Goal: Task Accomplishment & Management: Manage account settings

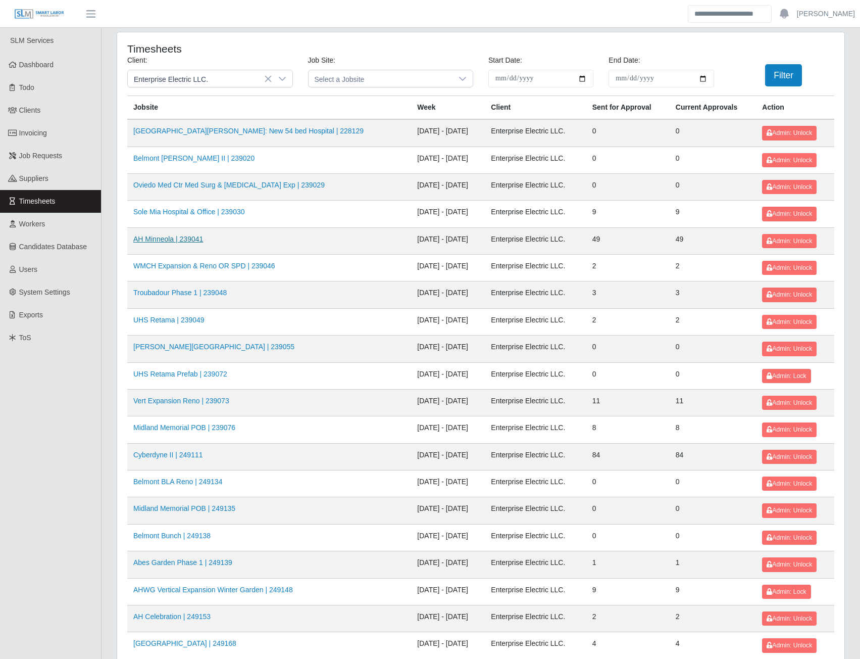
click at [187, 238] on link "AH Minneola | 239041" at bounding box center [168, 239] width 70 height 8
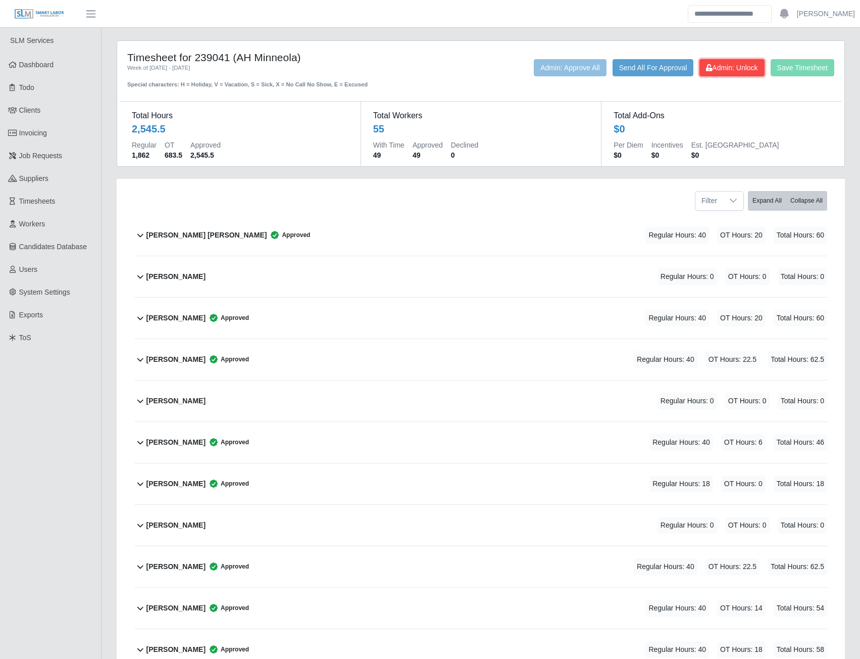
click at [724, 76] on button "Admin: Unlock" at bounding box center [731, 67] width 65 height 17
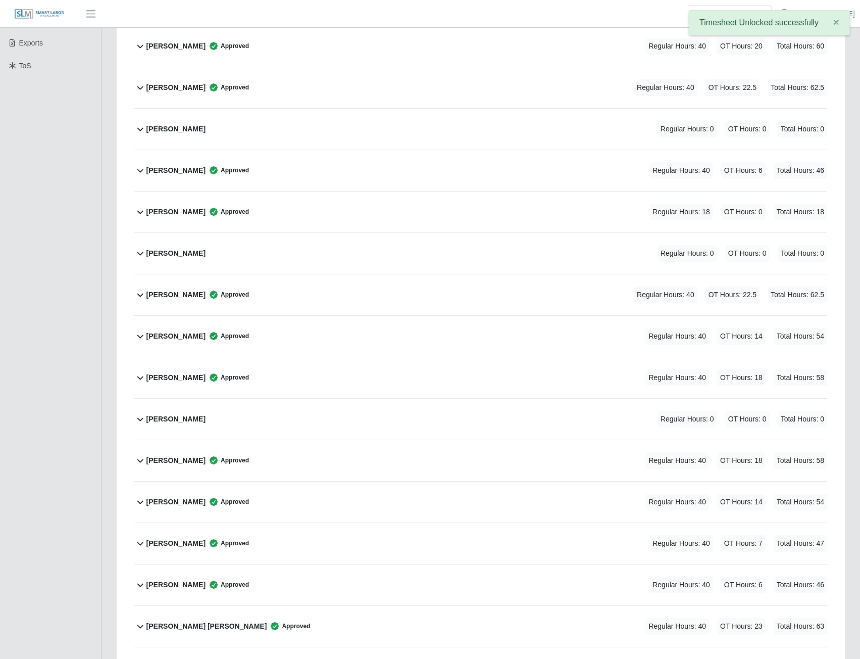
scroll to position [404, 0]
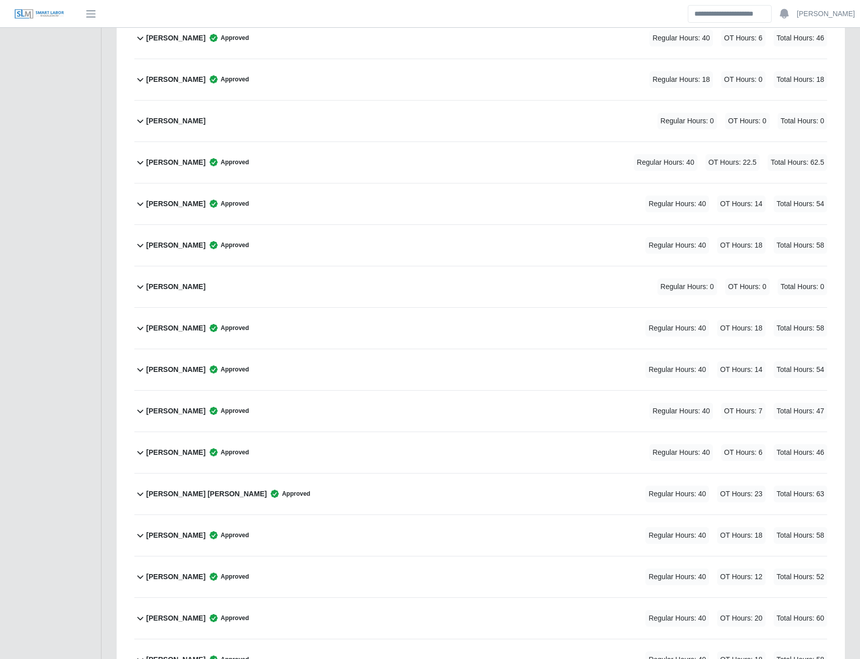
click at [171, 455] on b "Ernesto Pirela" at bounding box center [175, 452] width 59 height 11
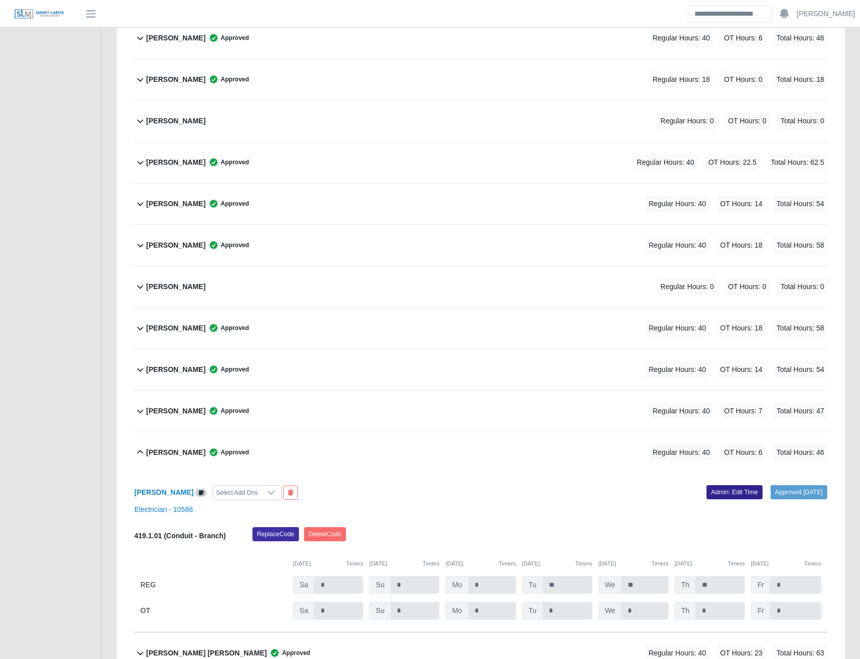
click at [727, 489] on link "Admin: Edit Time" at bounding box center [735, 492] width 56 height 14
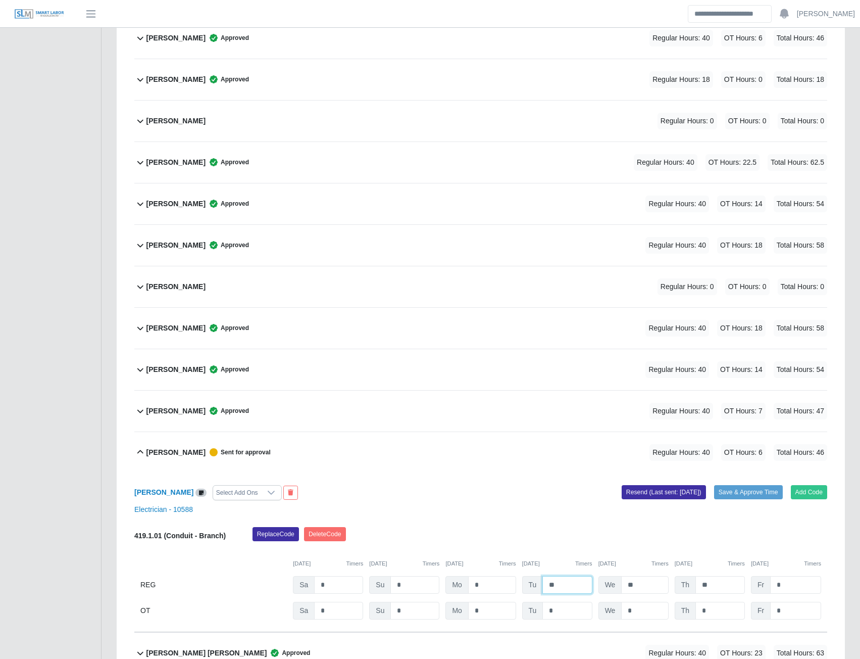
click at [577, 585] on input "**" at bounding box center [566, 585] width 49 height 18
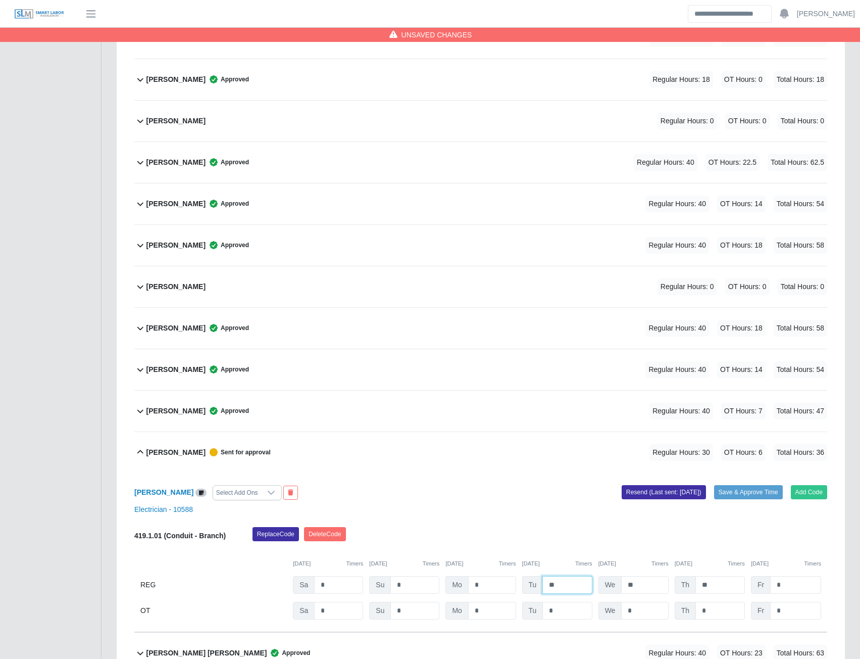
type input "*"
click at [782, 580] on input "*" at bounding box center [795, 585] width 51 height 18
type input "*"
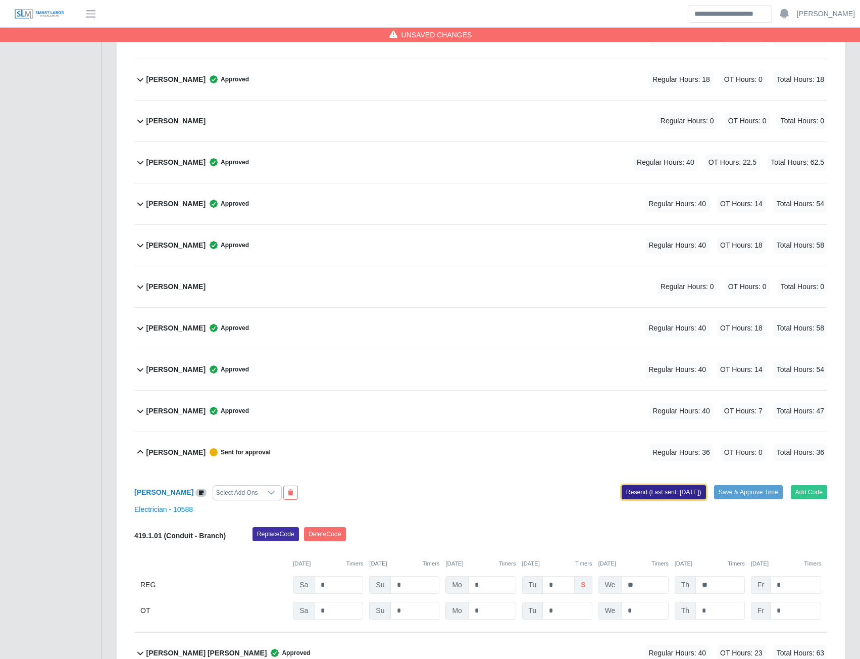
click at [657, 488] on button "Resend (Last sent: 09/02/2025)" at bounding box center [664, 492] width 84 height 14
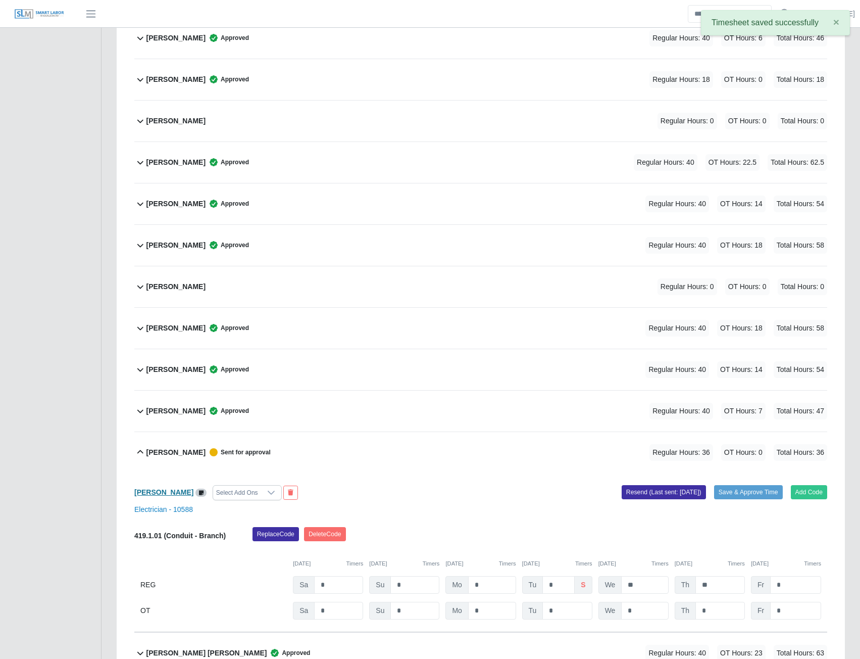
click at [163, 491] on b "Ernesto Pirela" at bounding box center [163, 492] width 59 height 8
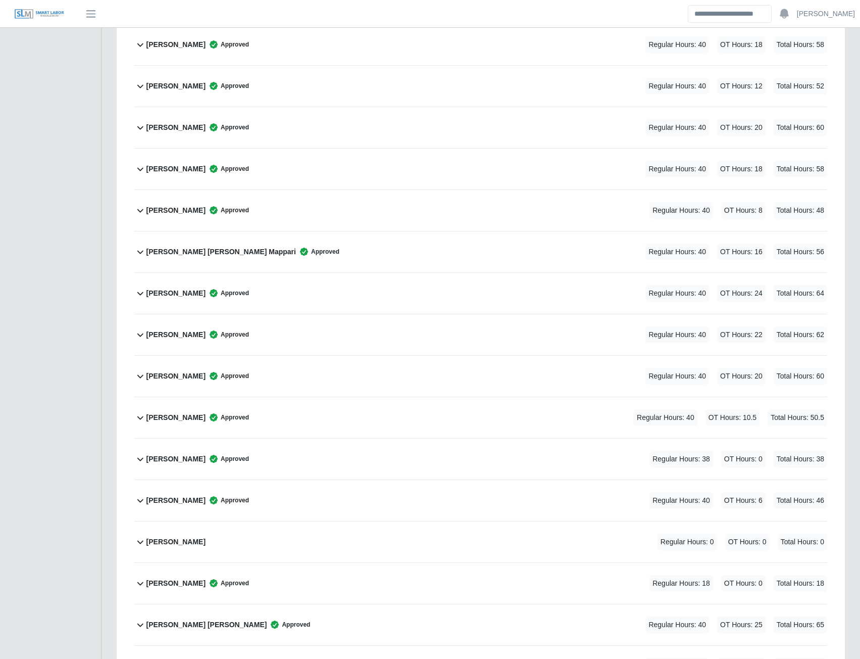
scroll to position [1010, 0]
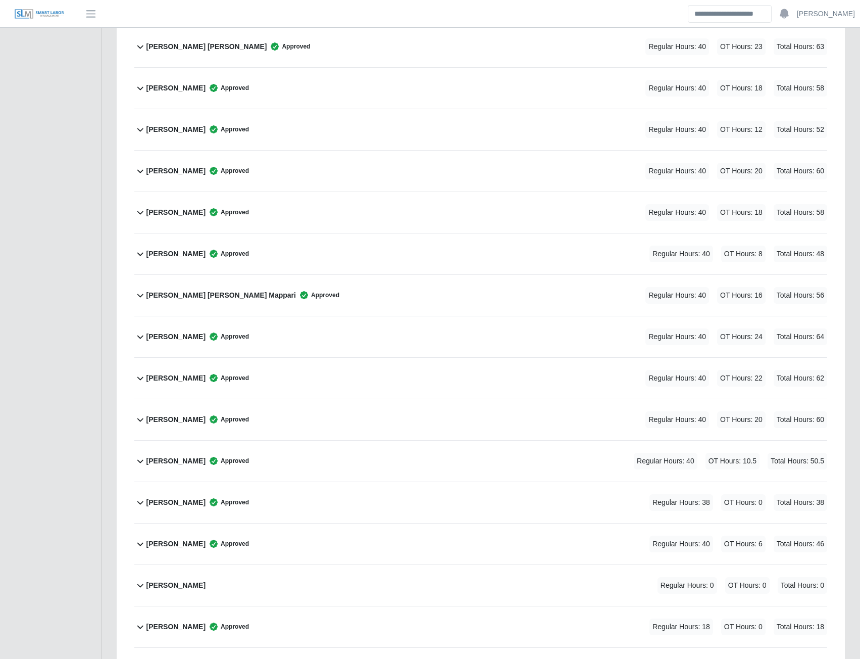
click at [181, 214] on b "Gustavo Rincon" at bounding box center [175, 212] width 59 height 11
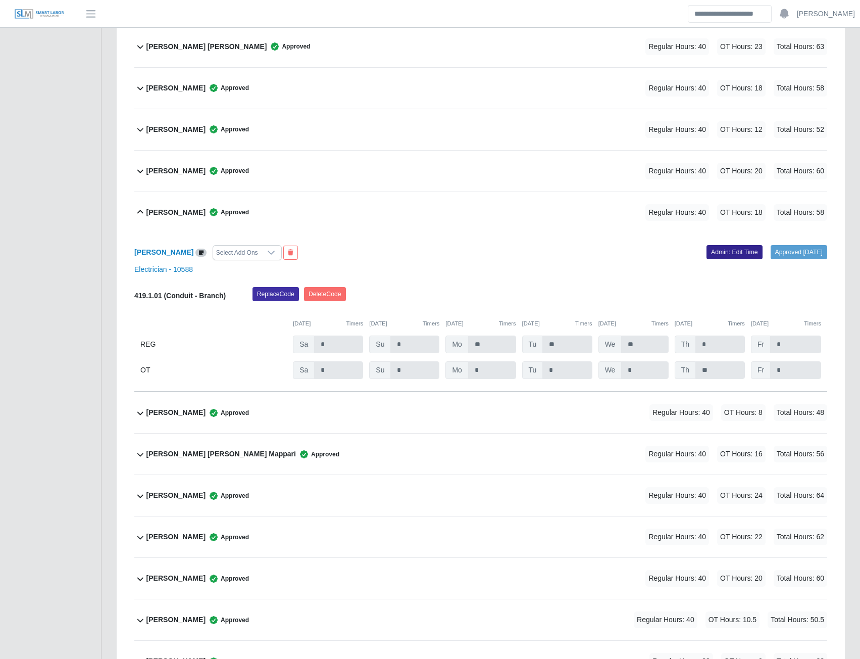
click at [722, 251] on link "Admin: Edit Time" at bounding box center [735, 252] width 56 height 14
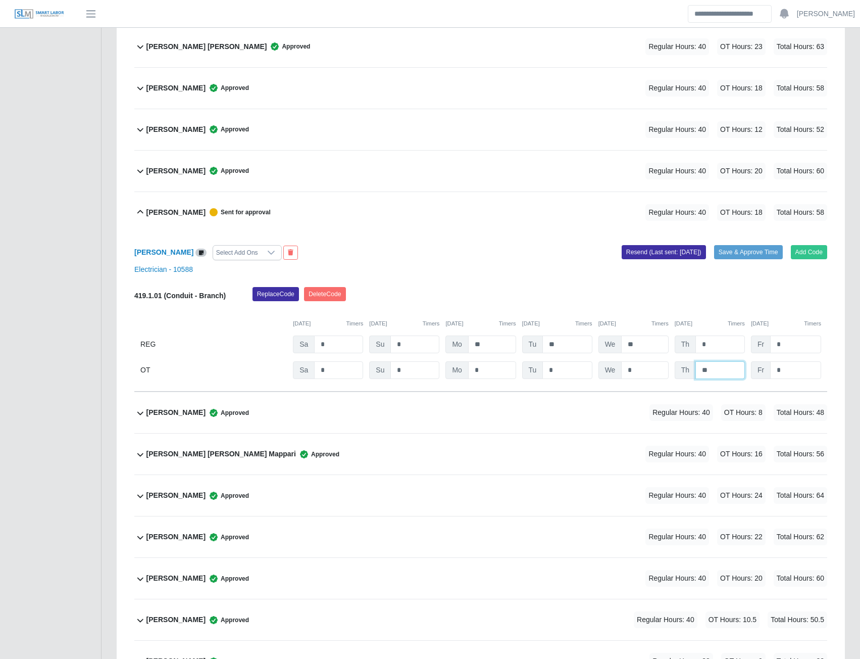
click at [0, 0] on input "**" at bounding box center [0, 0] width 0 height 0
type input "*"
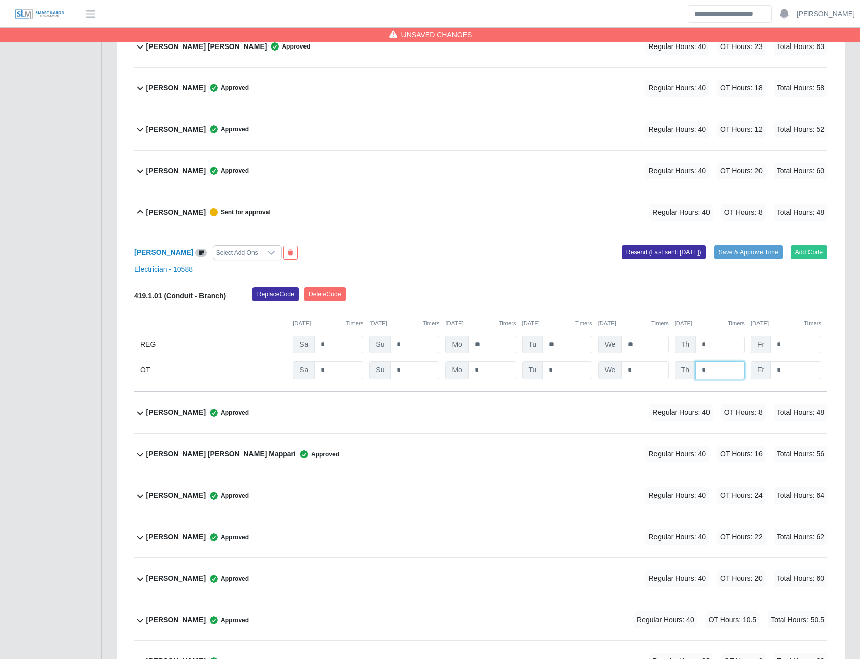
type input "*"
click at [583, 287] on div "Replace Code Delete Code" at bounding box center [540, 297] width 590 height 20
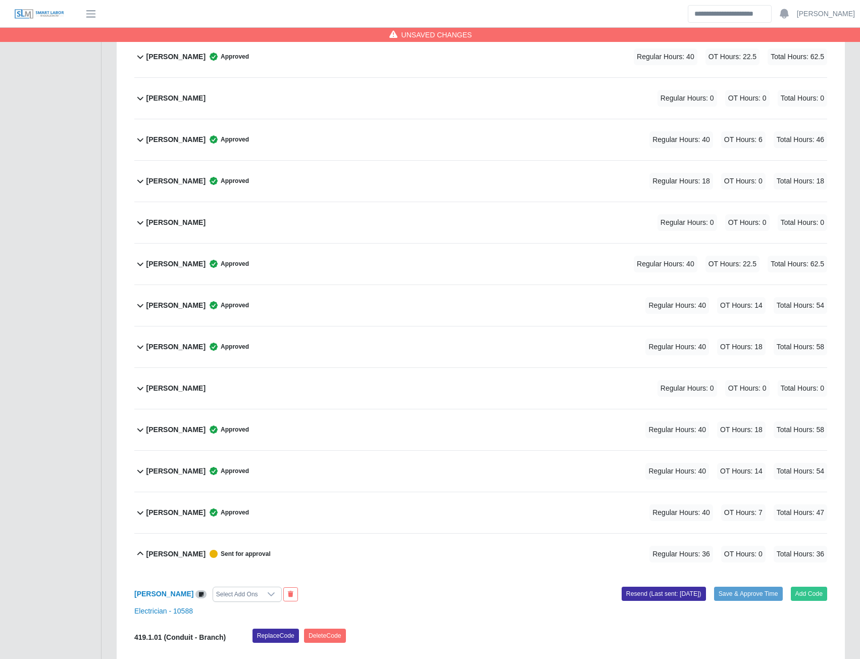
scroll to position [0, 0]
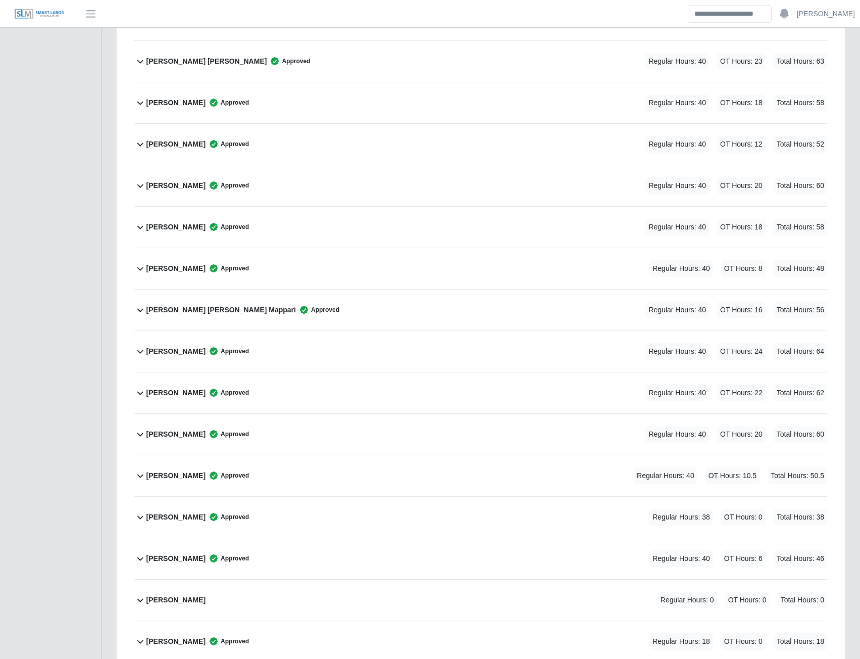
scroll to position [808, 0]
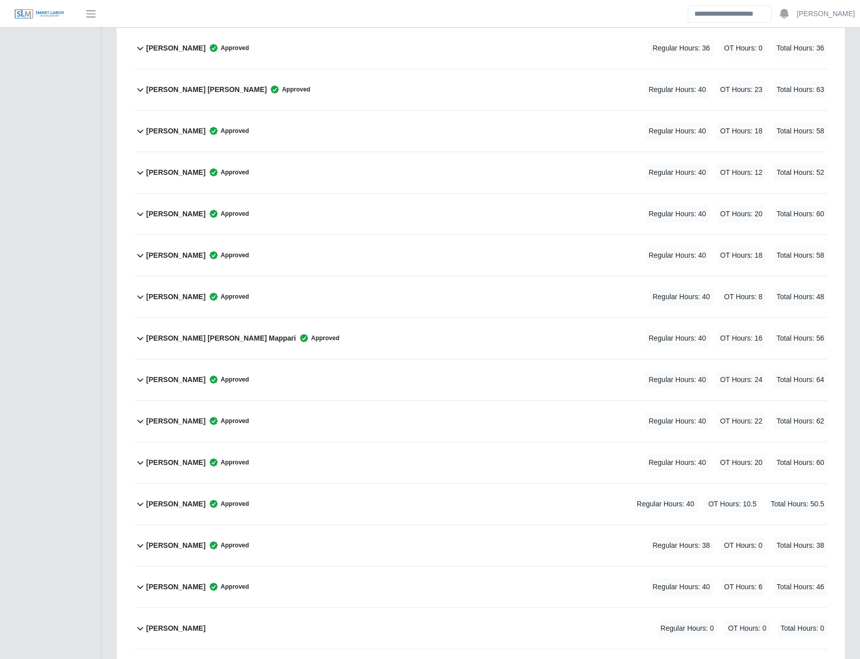
click at [180, 255] on b "Gustavo Rincon" at bounding box center [175, 255] width 59 height 11
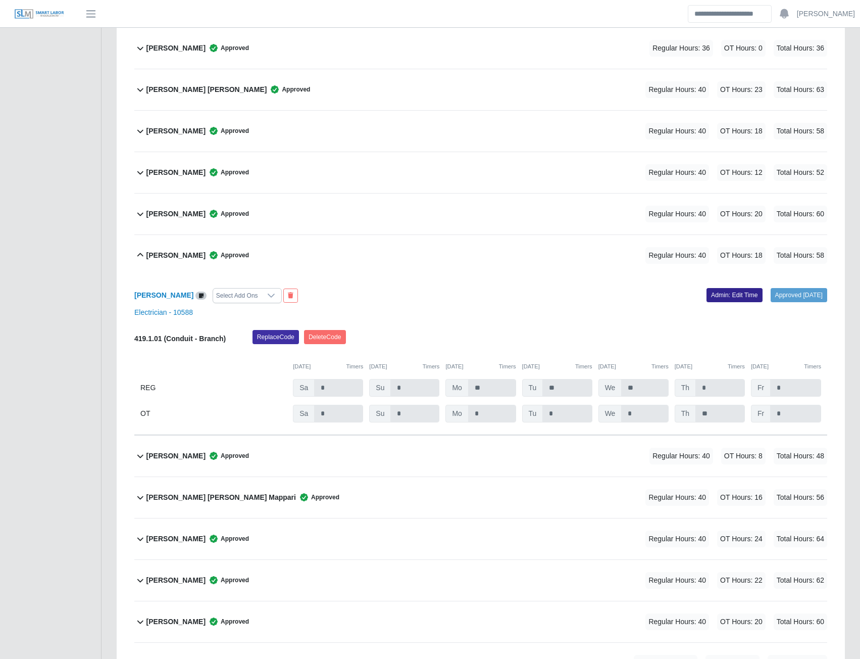
click at [717, 298] on link "Admin: Edit Time" at bounding box center [735, 295] width 56 height 14
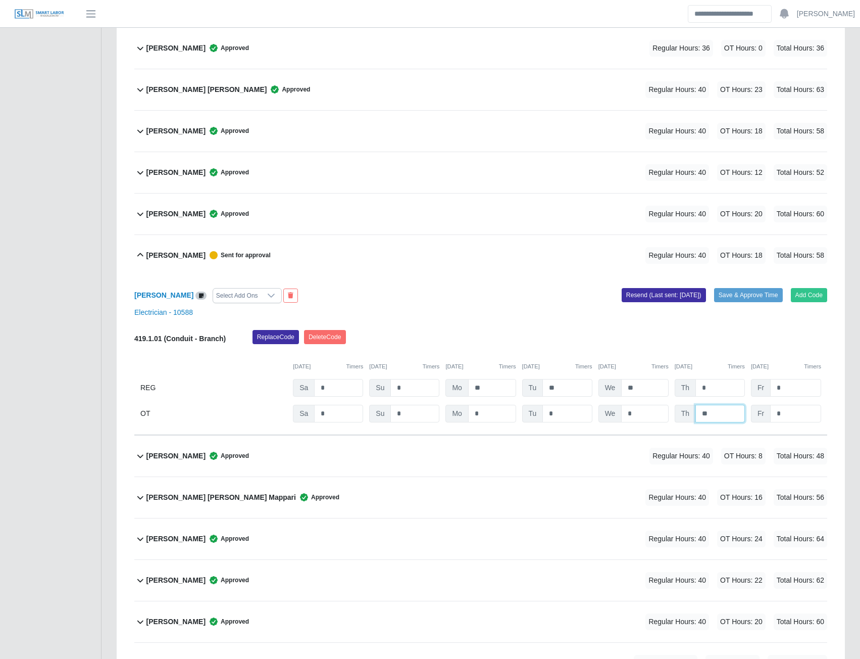
click at [0, 0] on input "**" at bounding box center [0, 0] width 0 height 0
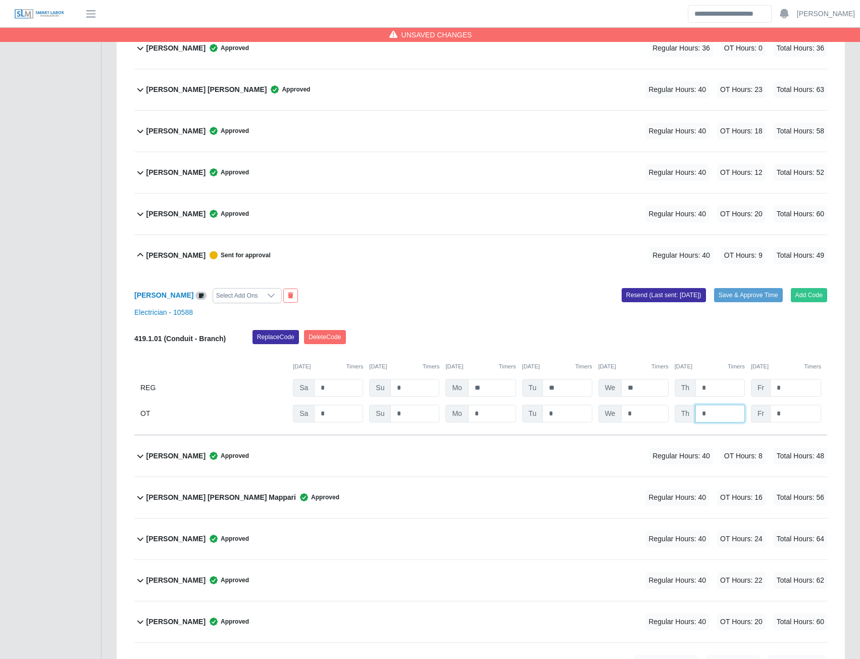
type input "*"
click at [732, 294] on button "Save & Approve Time" at bounding box center [748, 295] width 69 height 14
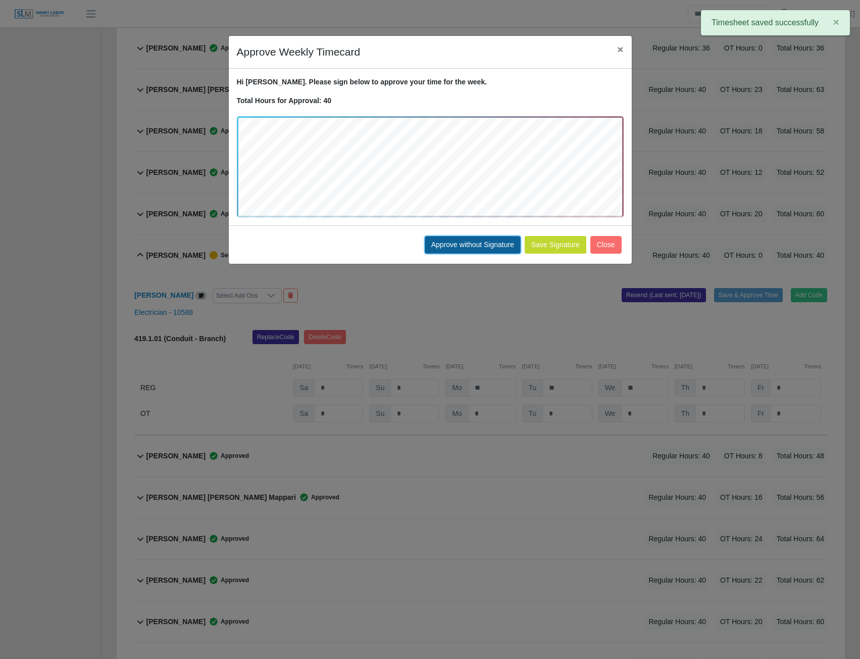
click at [442, 244] on button "Approve without Signature" at bounding box center [473, 245] width 96 height 18
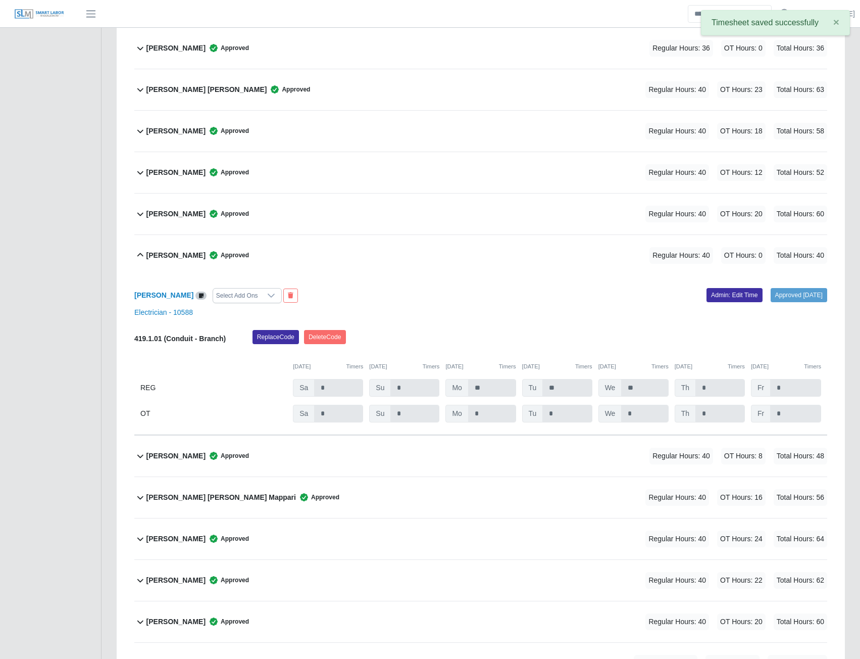
click at [177, 257] on b "Gustavo Rincon" at bounding box center [175, 255] width 59 height 11
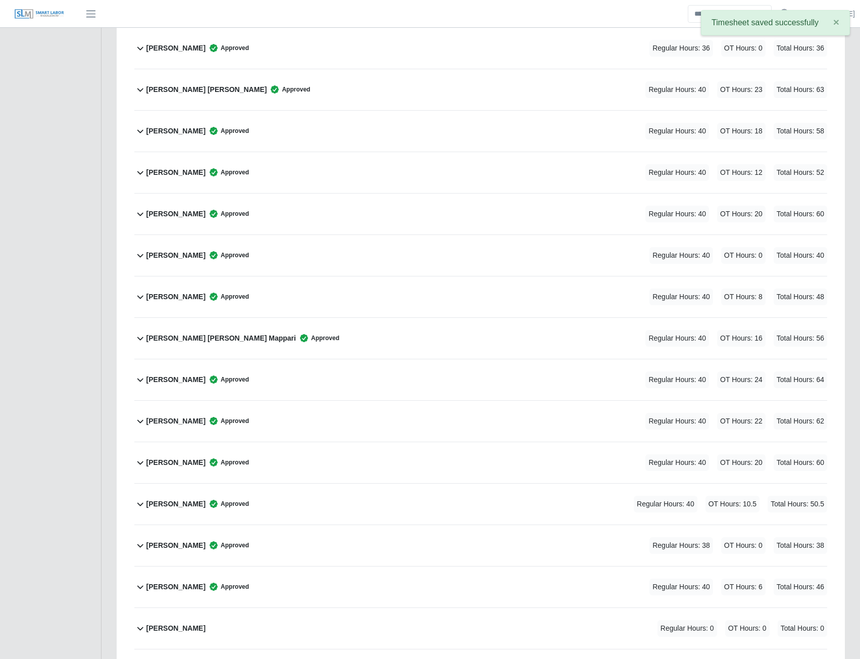
click at [177, 257] on b "Gustavo Rincon" at bounding box center [175, 255] width 59 height 11
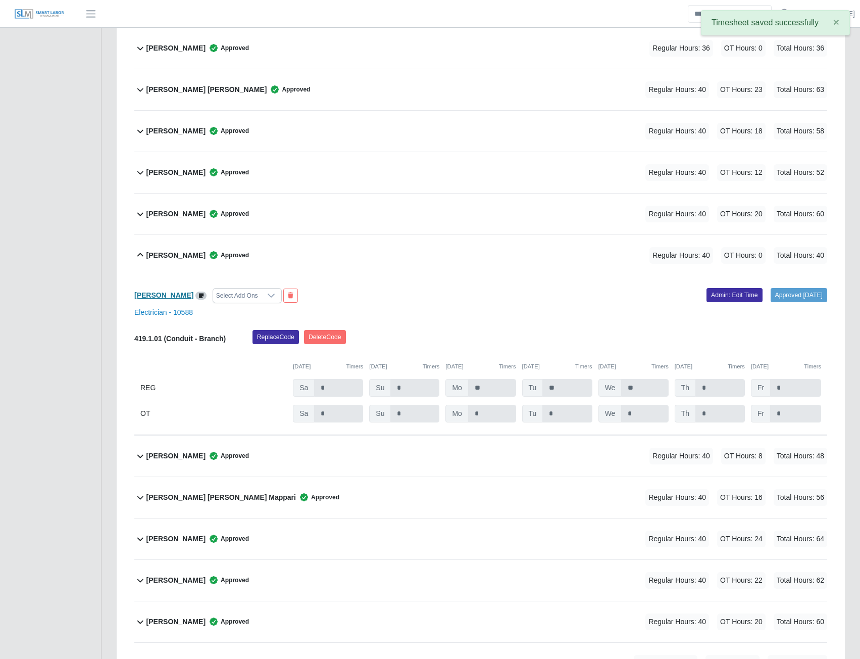
click at [164, 298] on b "Gustavo Rincon" at bounding box center [163, 295] width 59 height 8
click at [167, 173] on b "Guido Meza" at bounding box center [175, 172] width 59 height 11
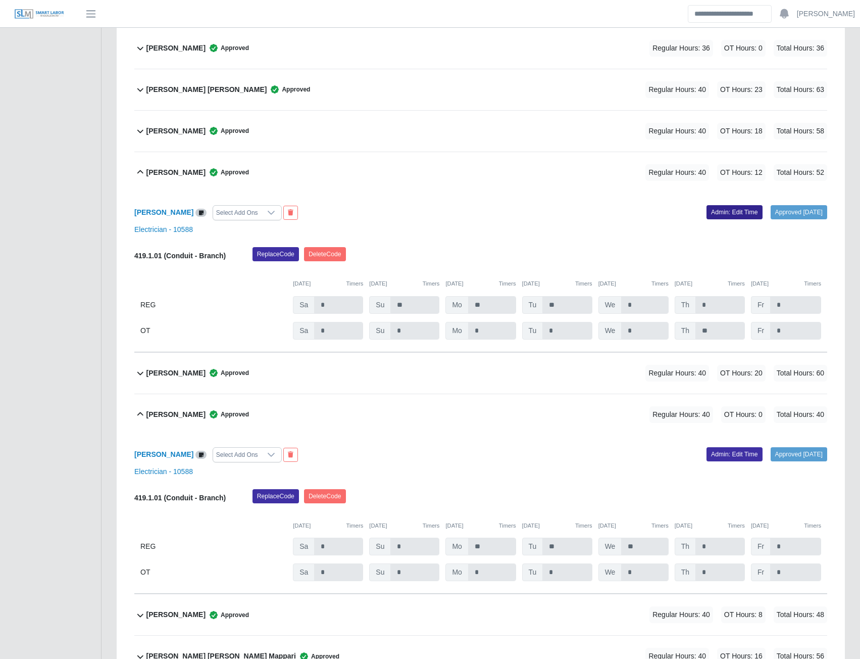
click at [720, 209] on link "Admin: Edit Time" at bounding box center [735, 212] width 56 height 14
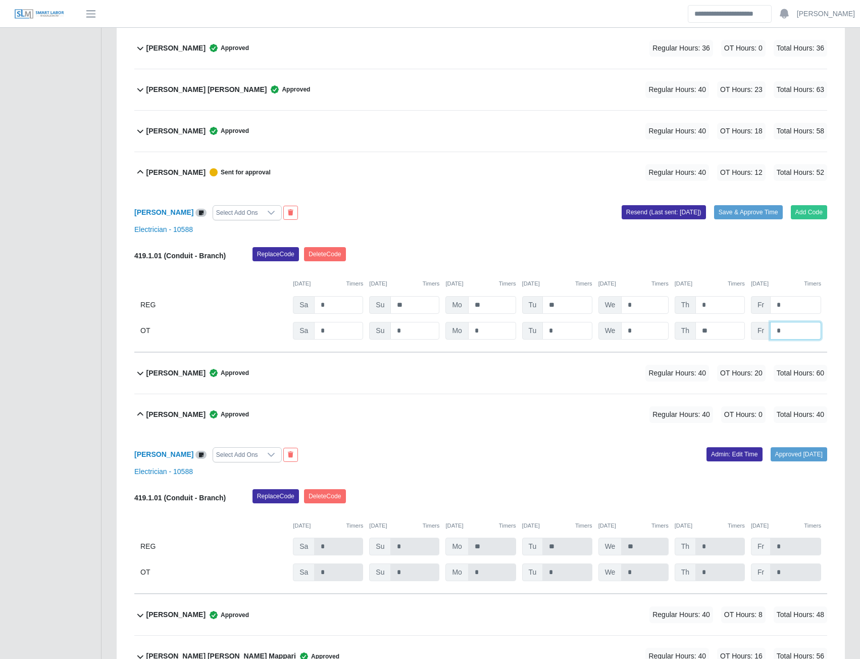
click at [0, 0] on input "*" at bounding box center [0, 0] width 0 height 0
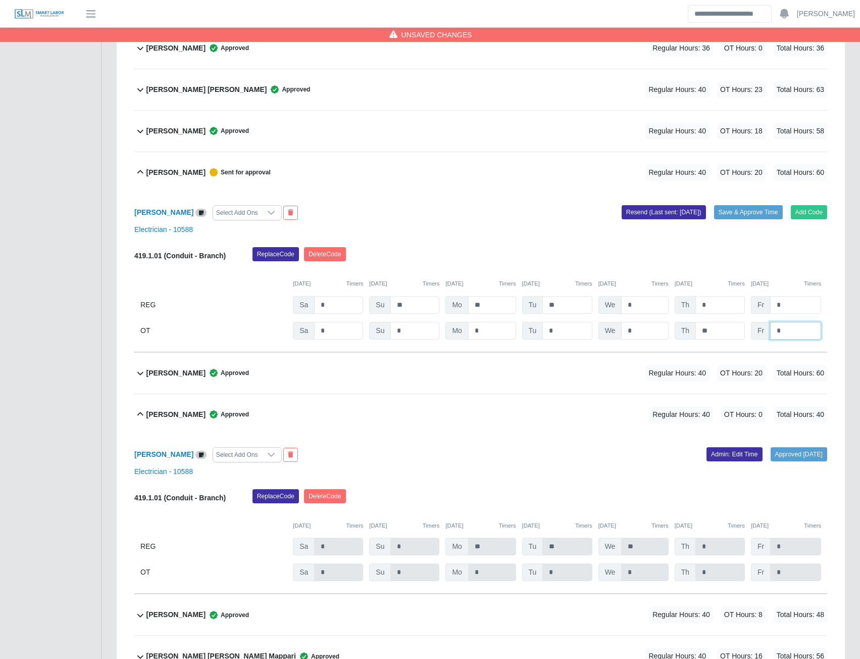
type input "*"
click at [689, 209] on button "Resend (Last sent: 09/02/2025)" at bounding box center [664, 212] width 84 height 14
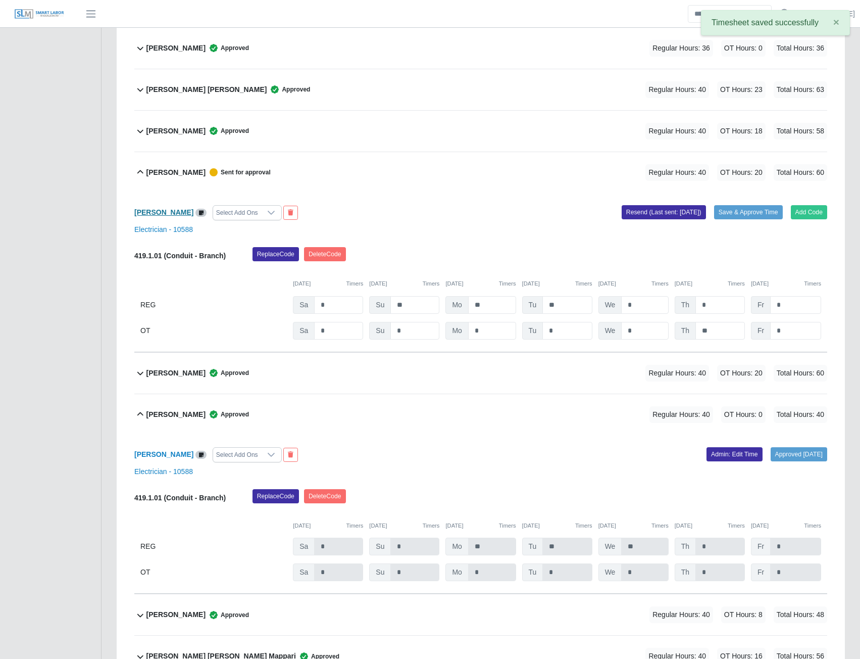
click at [158, 212] on b "Guido Meza" at bounding box center [163, 212] width 59 height 8
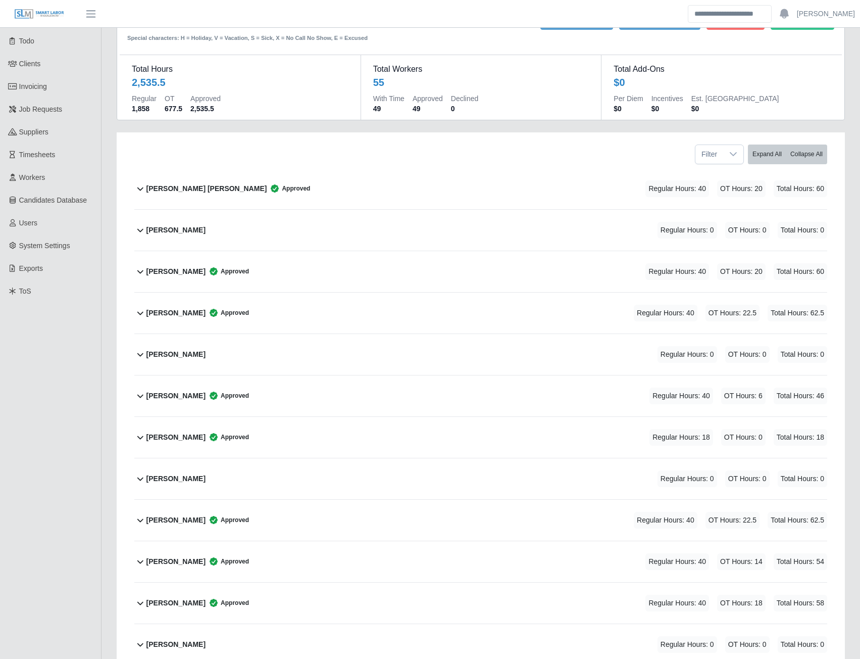
scroll to position [101, 0]
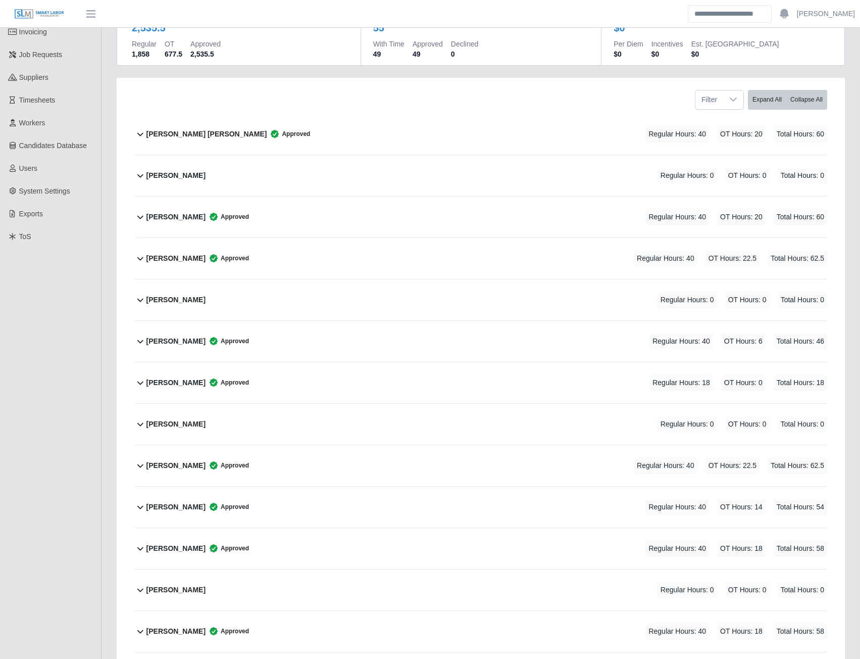
click at [180, 381] on b "Carlos Birriel Zabala" at bounding box center [175, 382] width 59 height 11
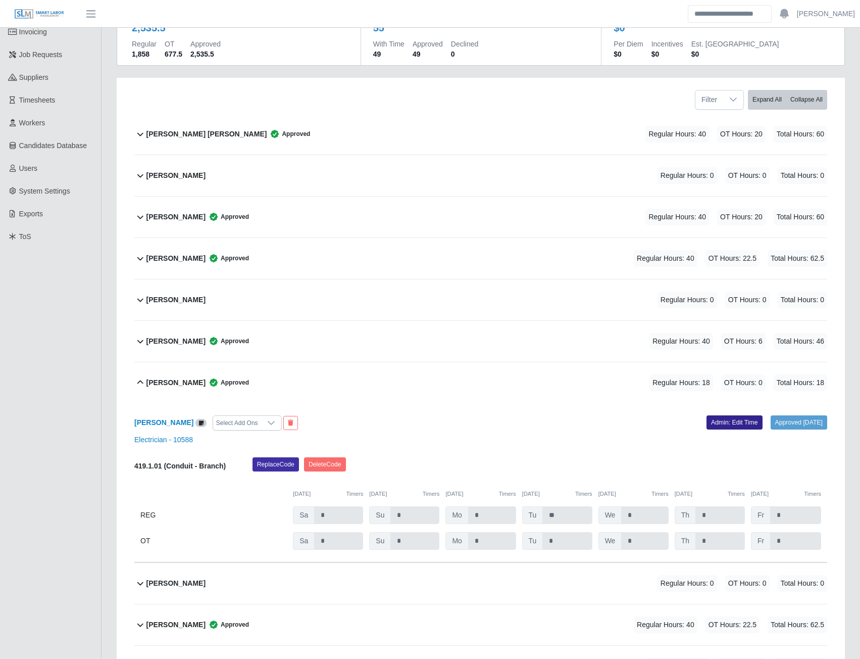
click at [718, 422] on link "Admin: Edit Time" at bounding box center [735, 422] width 56 height 14
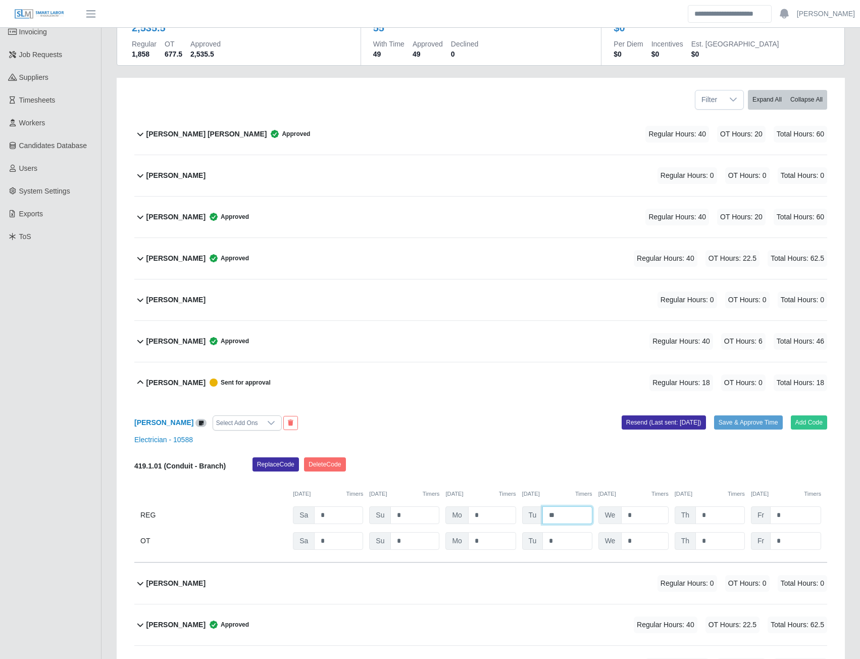
click at [567, 516] on input "**" at bounding box center [566, 515] width 49 height 18
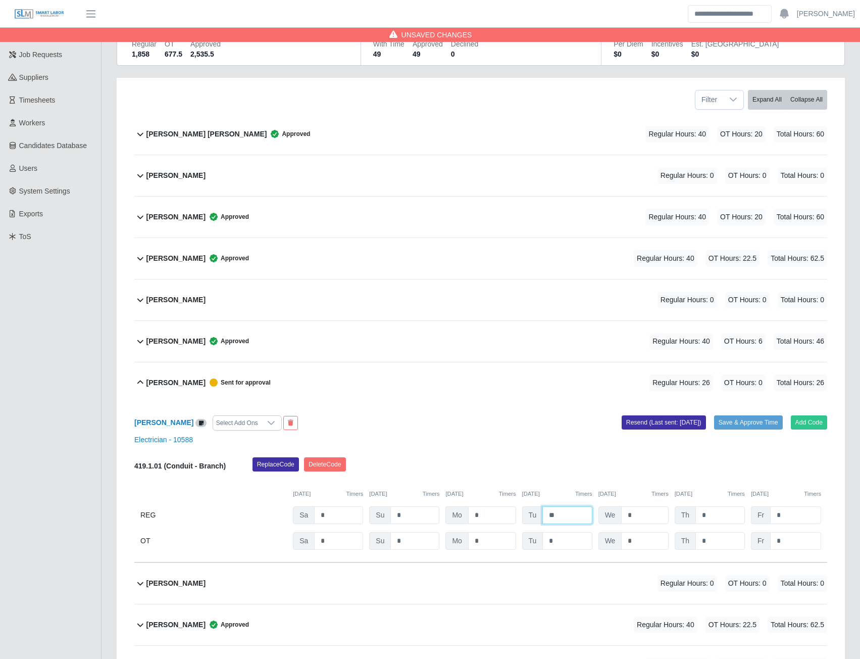
type input "**"
type input "*"
click at [567, 516] on input "**" at bounding box center [566, 515] width 49 height 18
type input "*"
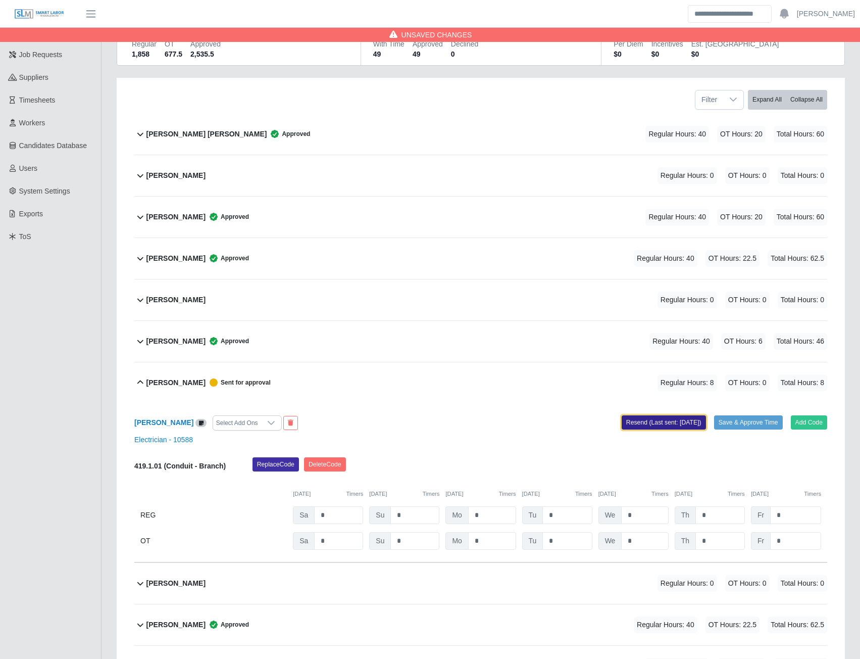
click at [638, 421] on button "Resend (Last sent: 09/02/2025)" at bounding box center [664, 422] width 84 height 14
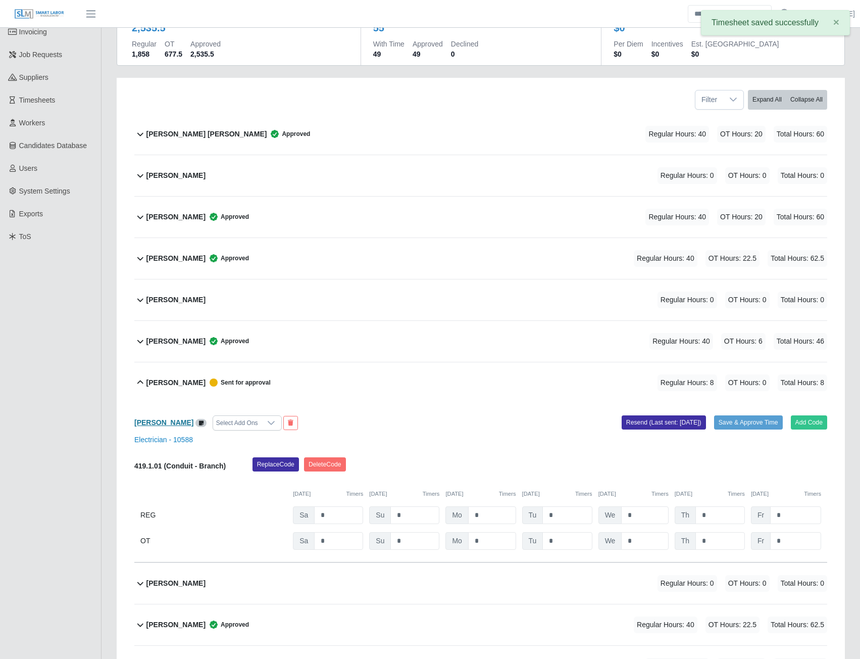
click at [174, 424] on b "Carlos Birriel Zabala" at bounding box center [163, 422] width 59 height 8
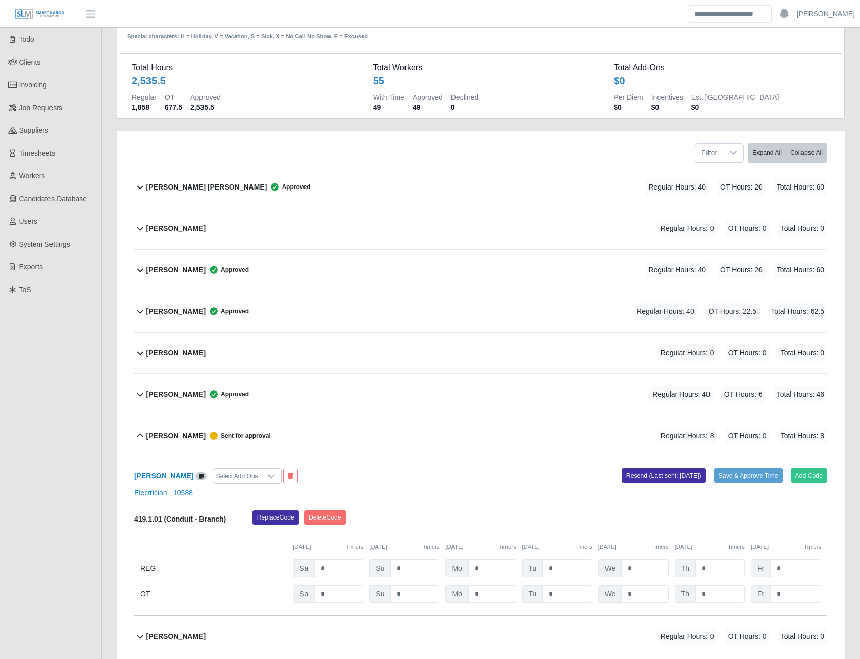
scroll to position [0, 0]
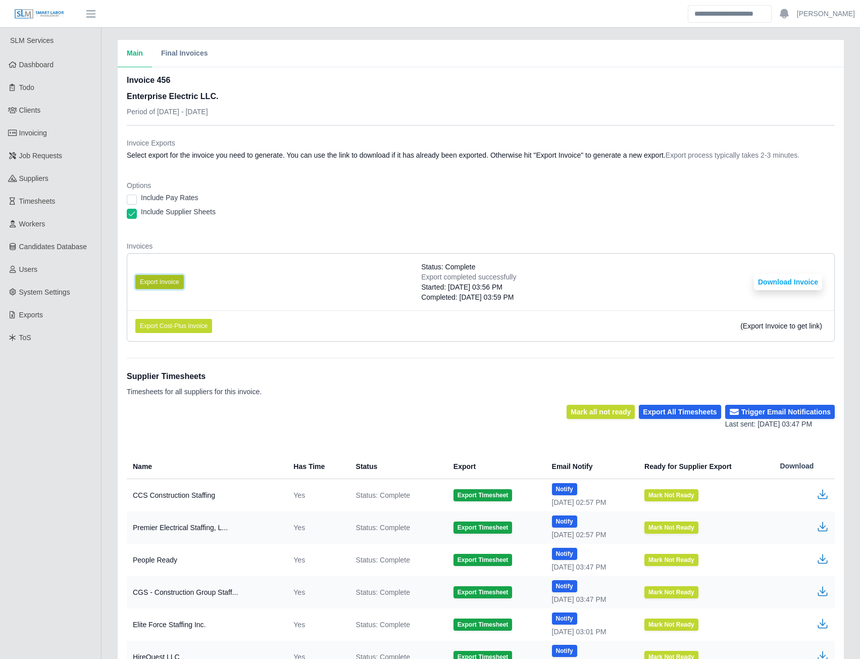
click at [165, 280] on button "Export Invoice" at bounding box center [159, 282] width 48 height 14
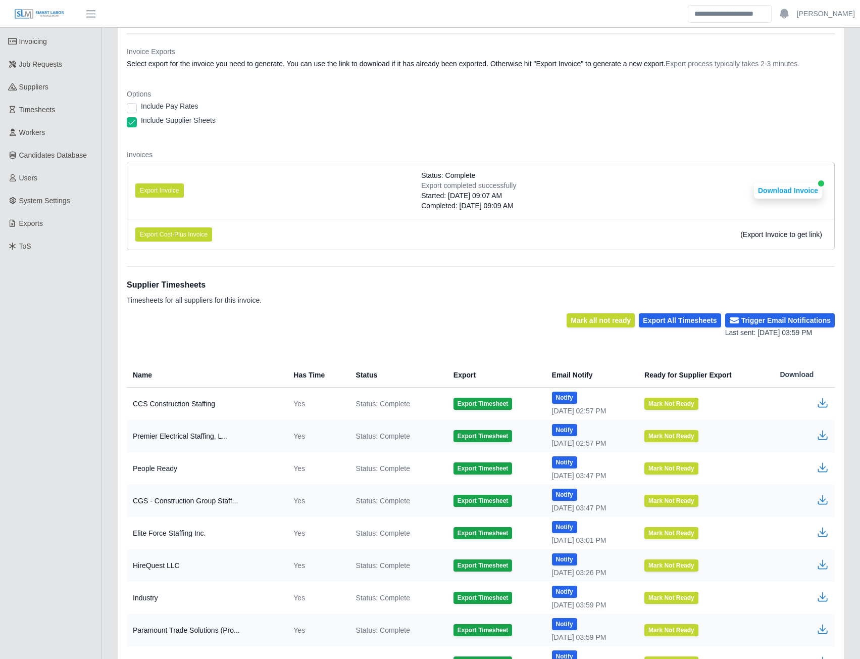
scroll to position [180, 0]
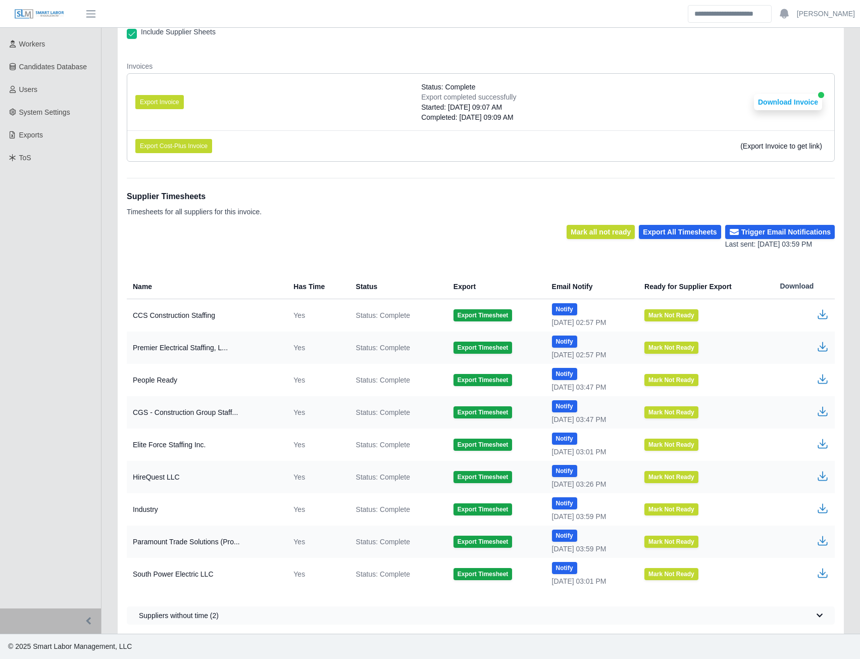
click at [822, 509] on icon "button" at bounding box center [823, 506] width 6 height 7
click at [822, 544] on icon "button" at bounding box center [823, 540] width 12 height 12
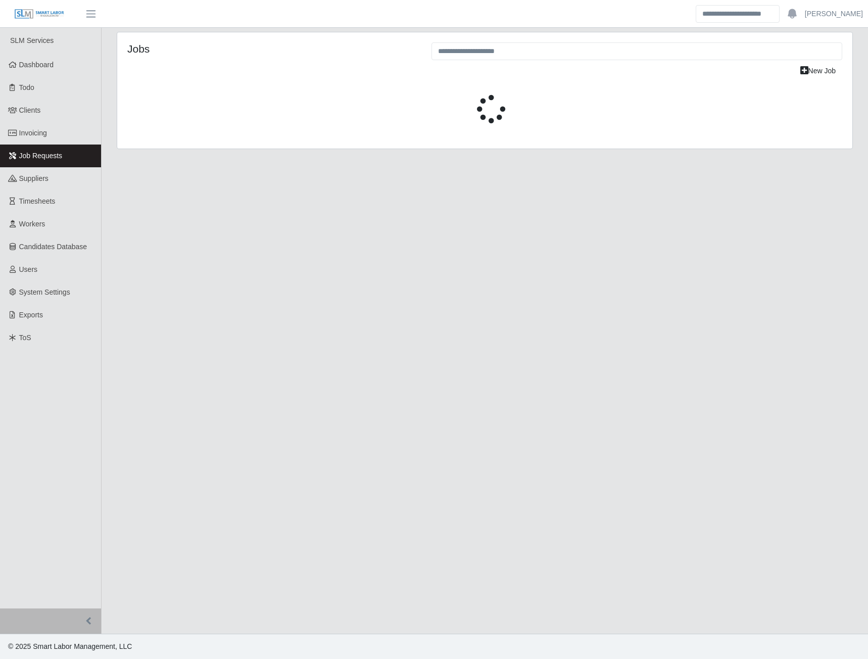
select select "****"
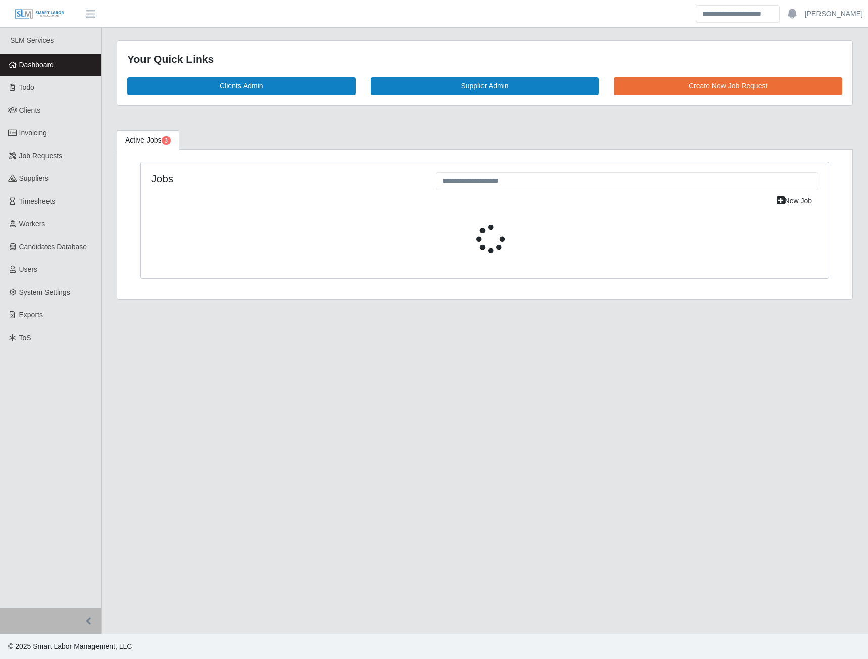
select select "****"
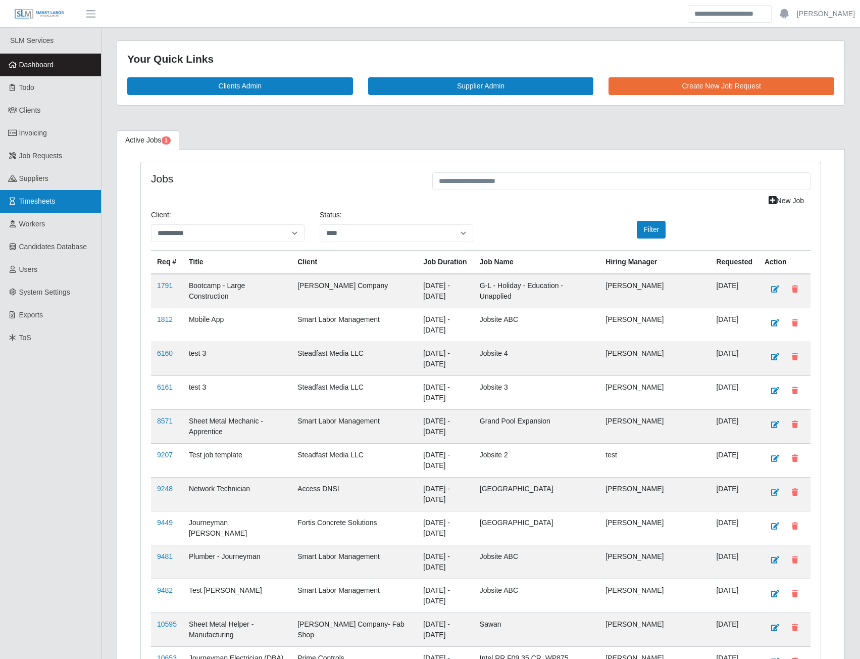
click at [42, 203] on span "Timesheets" at bounding box center [37, 201] width 36 height 8
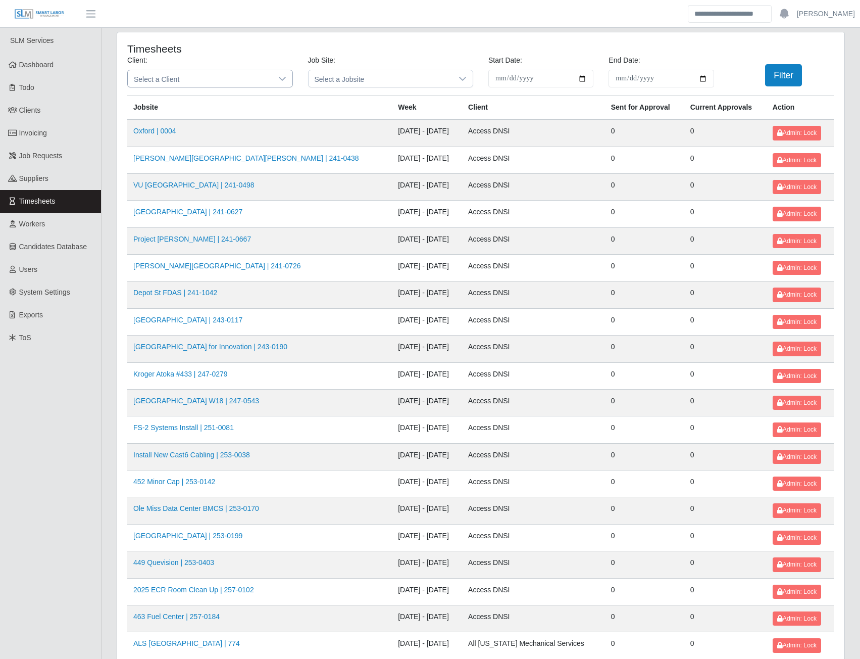
click at [184, 81] on span "Select a Client" at bounding box center [200, 78] width 144 height 17
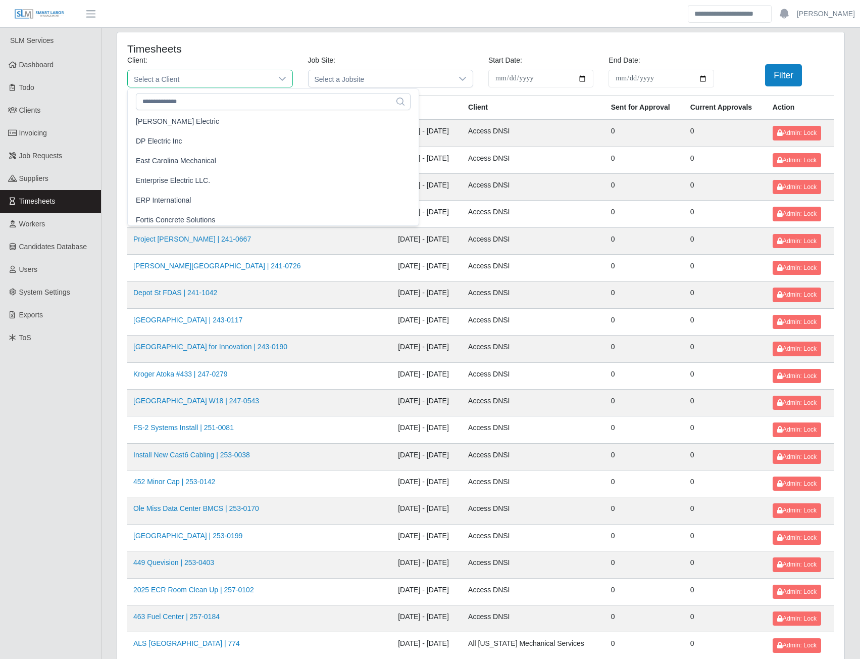
scroll to position [404, 0]
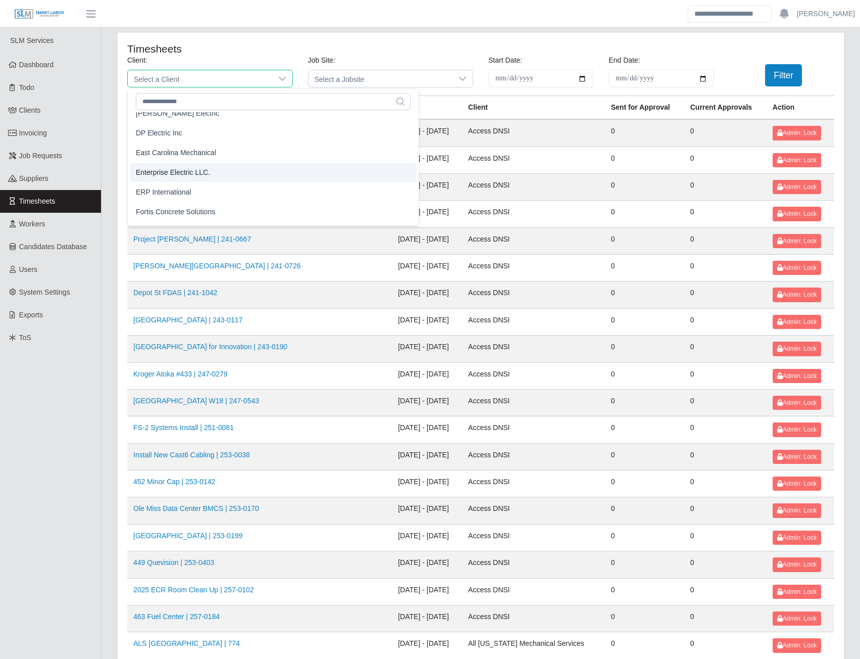
click at [173, 170] on span "Enterprise Electric LLC." at bounding box center [173, 172] width 74 height 11
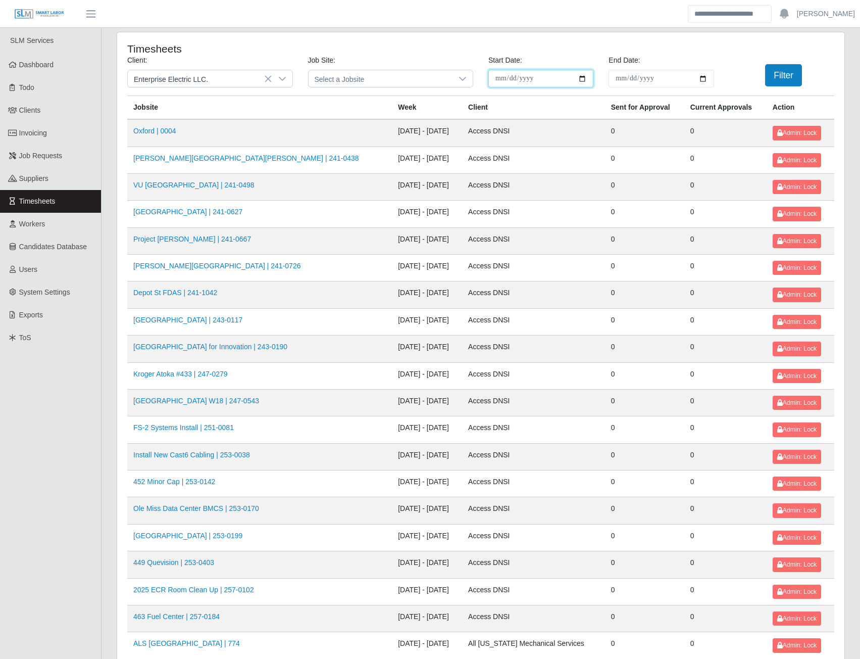
click at [582, 78] on input "**********" at bounding box center [540, 79] width 105 height 18
type input "**********"
click at [699, 78] on input "End Date:" at bounding box center [661, 79] width 105 height 18
type input "**********"
click at [784, 72] on button "Filter" at bounding box center [783, 75] width 37 height 22
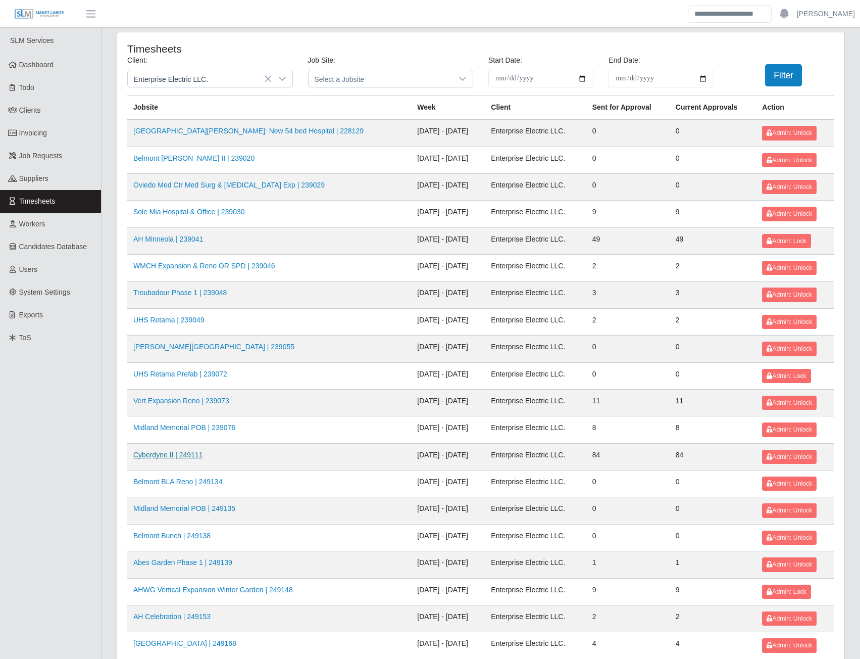
click at [166, 457] on link "Cyberdyne II | 249111" at bounding box center [168, 454] width 70 height 8
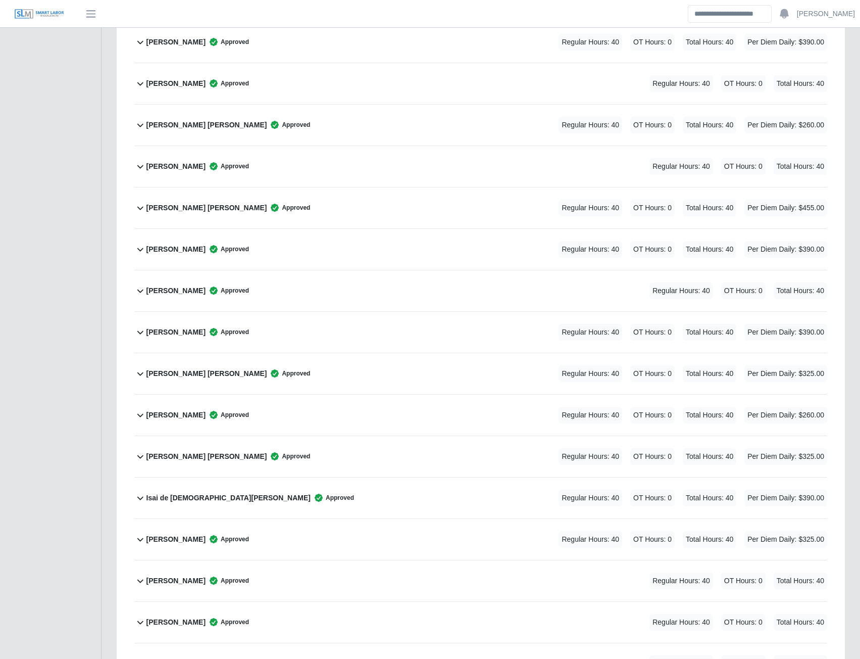
scroll to position [1616, 0]
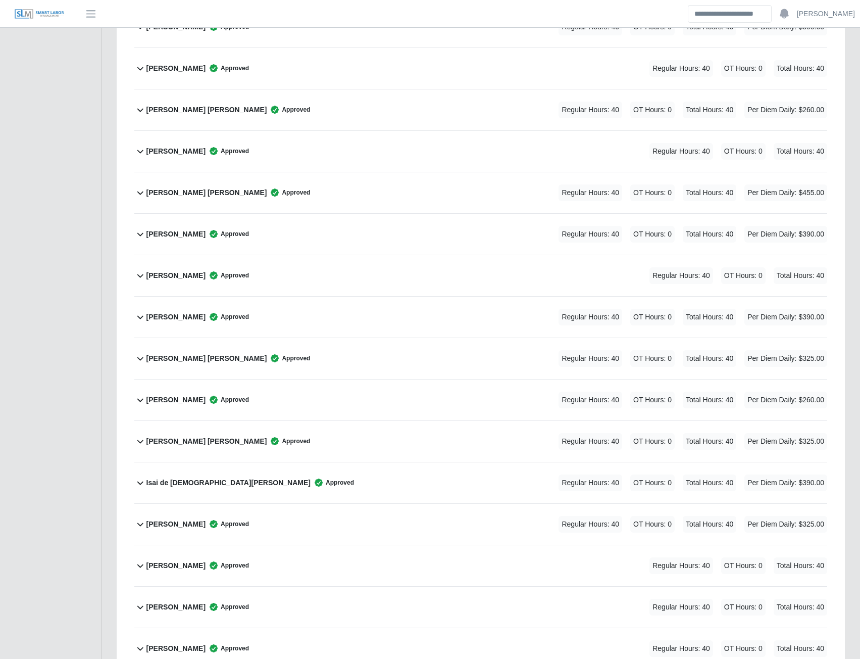
click at [194, 358] on b "[PERSON_NAME] [PERSON_NAME]" at bounding box center [206, 358] width 121 height 11
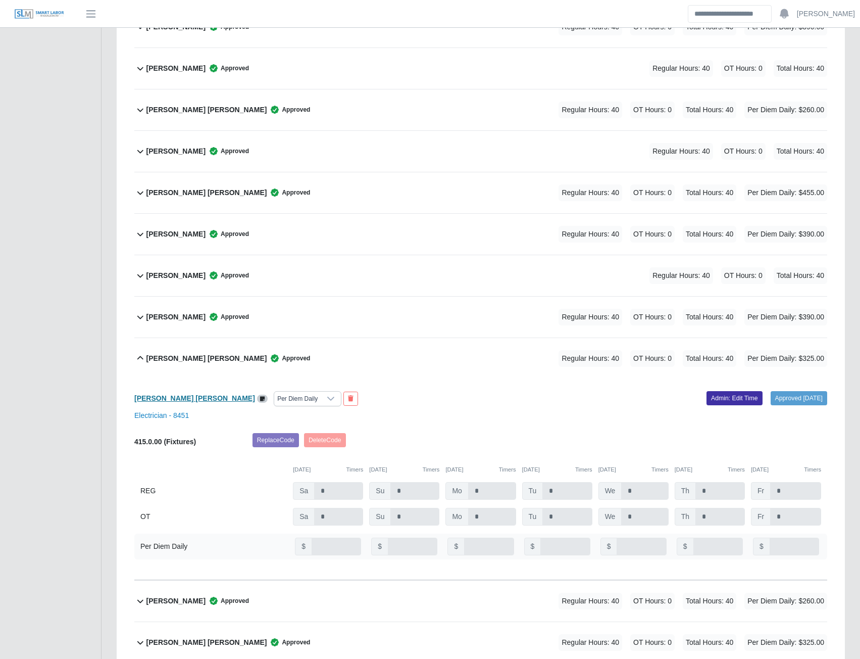
click at [178, 398] on b "Hogler Nehemias Miranda Lopez" at bounding box center [194, 398] width 121 height 8
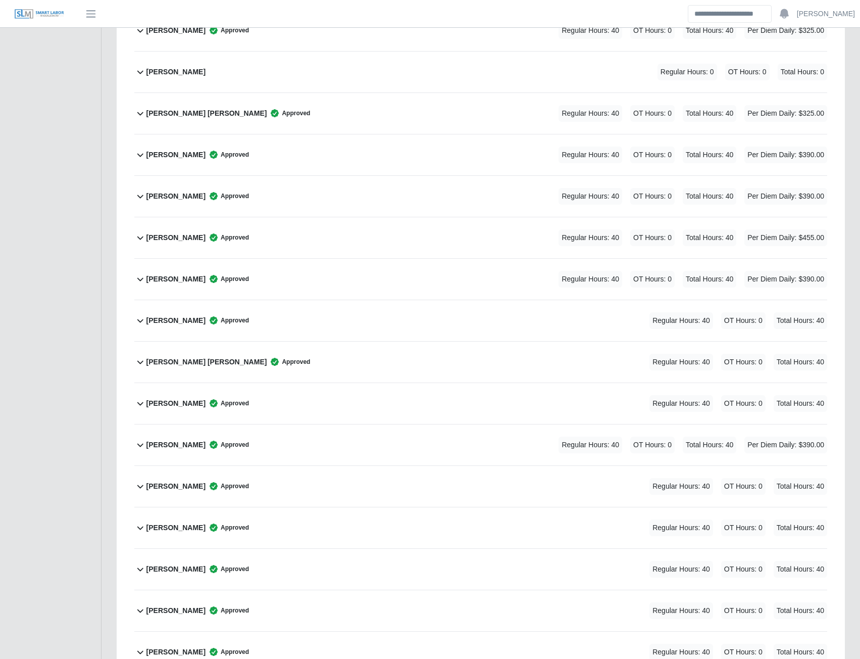
scroll to position [3366, 0]
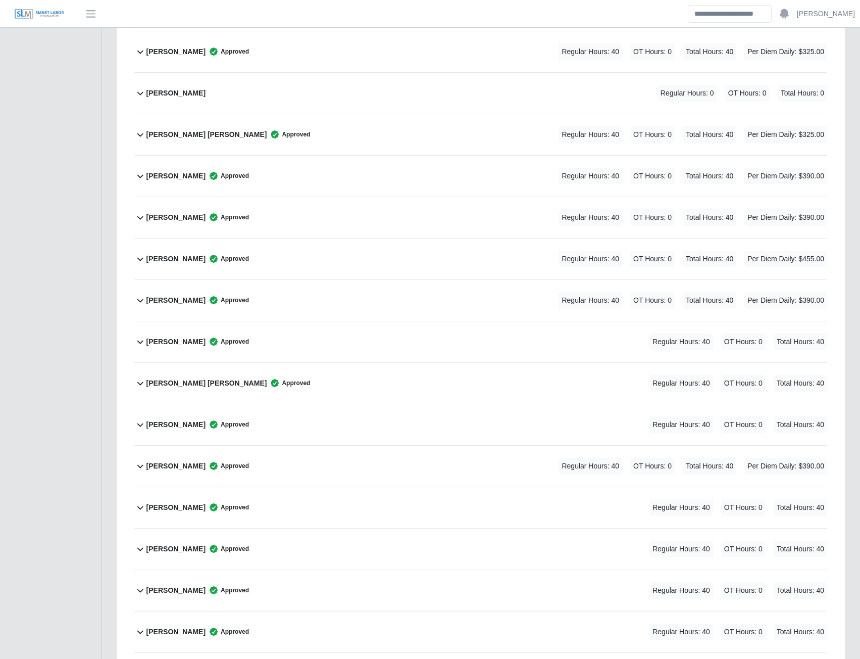
click at [183, 134] on b "Melchor Yam Canul" at bounding box center [206, 134] width 121 height 11
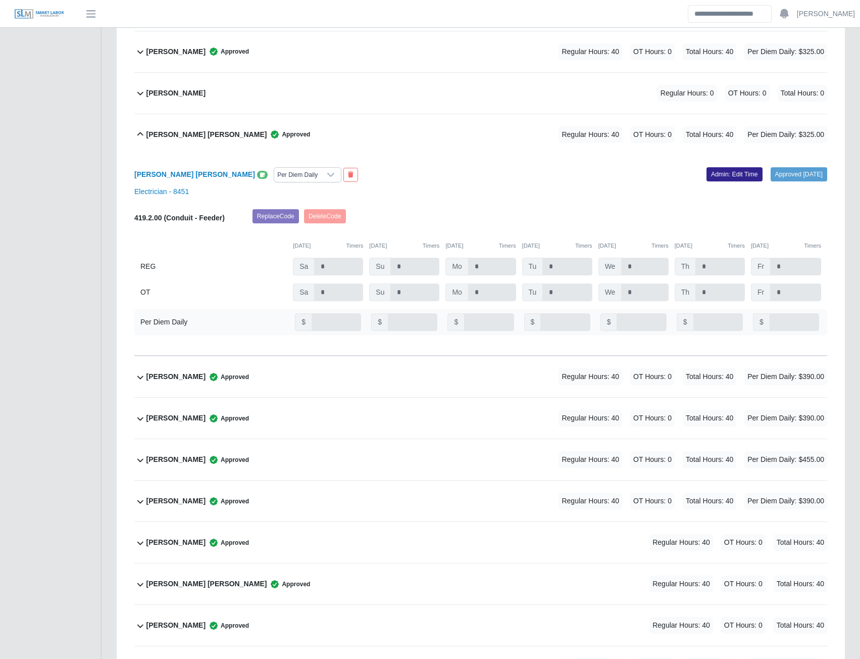
click at [707, 174] on link "Admin: Edit Time" at bounding box center [735, 174] width 56 height 14
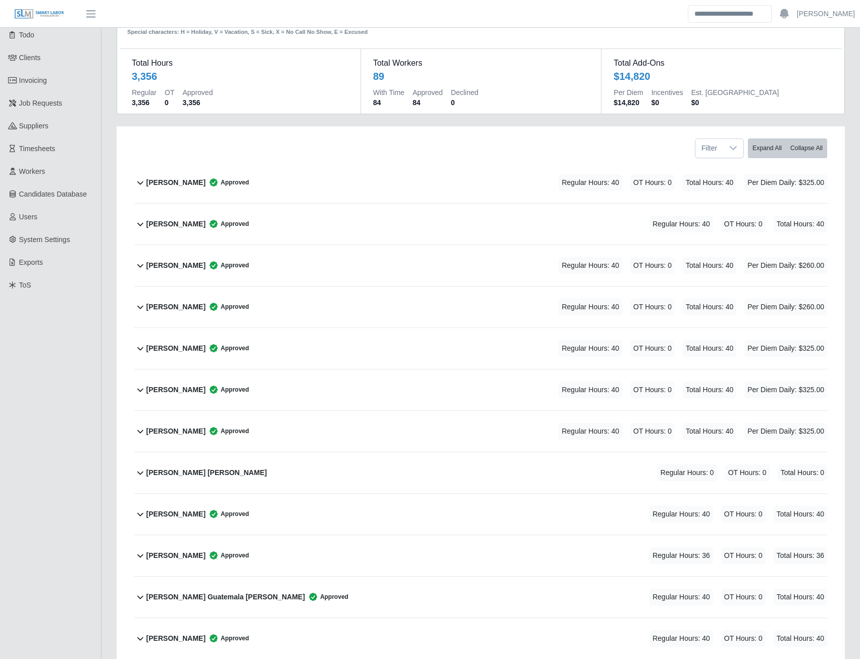
scroll to position [0, 0]
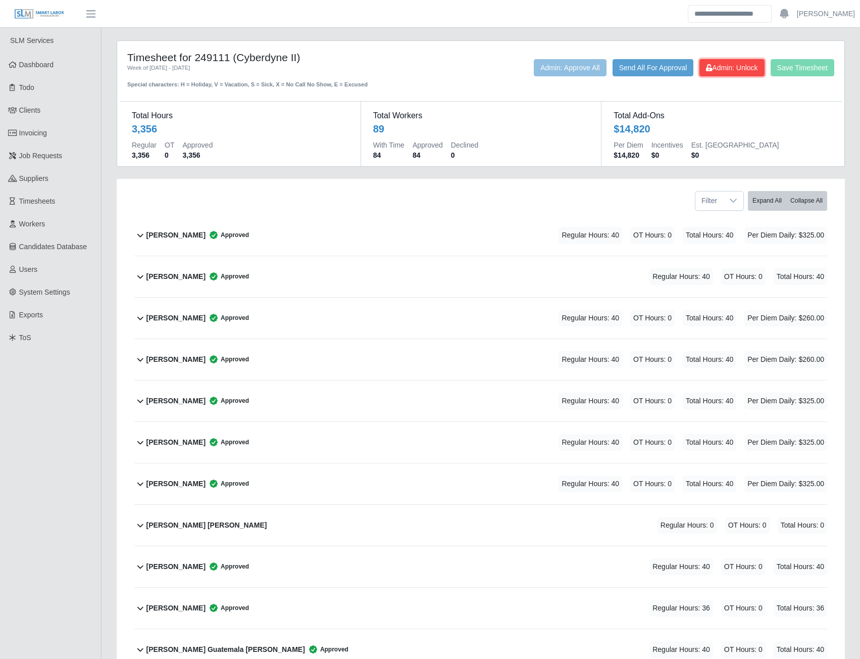
click at [711, 74] on button "Admin: Unlock" at bounding box center [731, 67] width 65 height 17
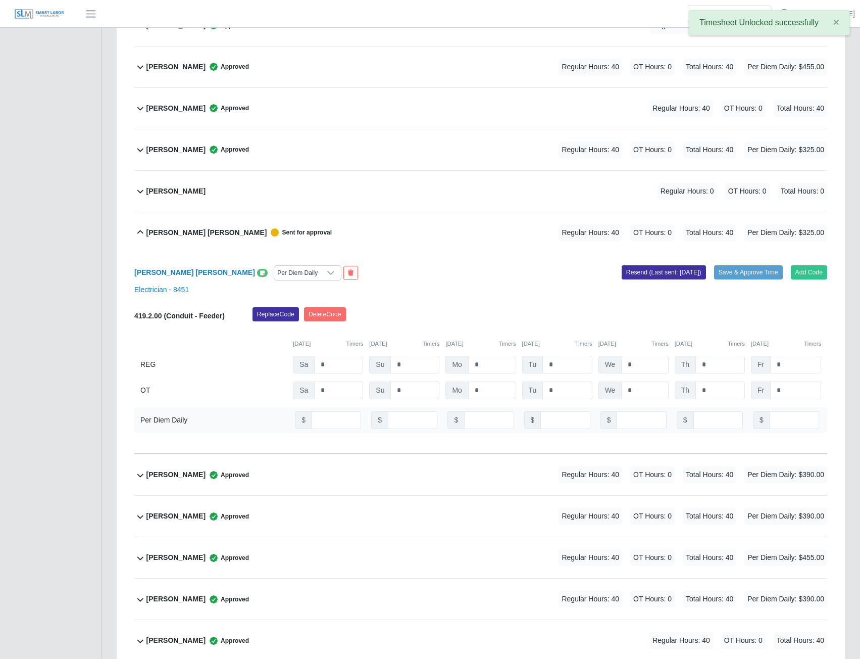
scroll to position [3265, 0]
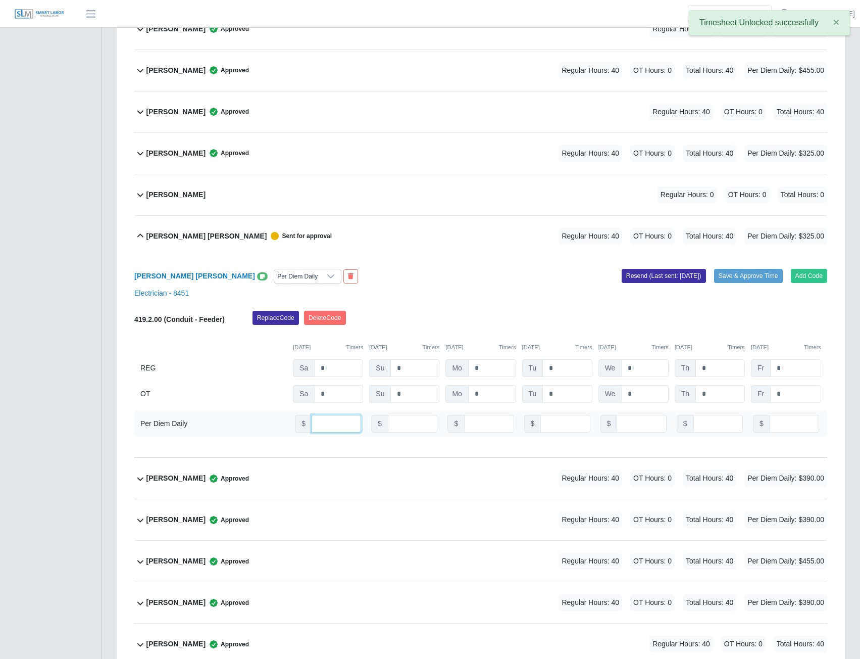
click at [323, 424] on input "*" at bounding box center [336, 424] width 49 height 18
type input "**"
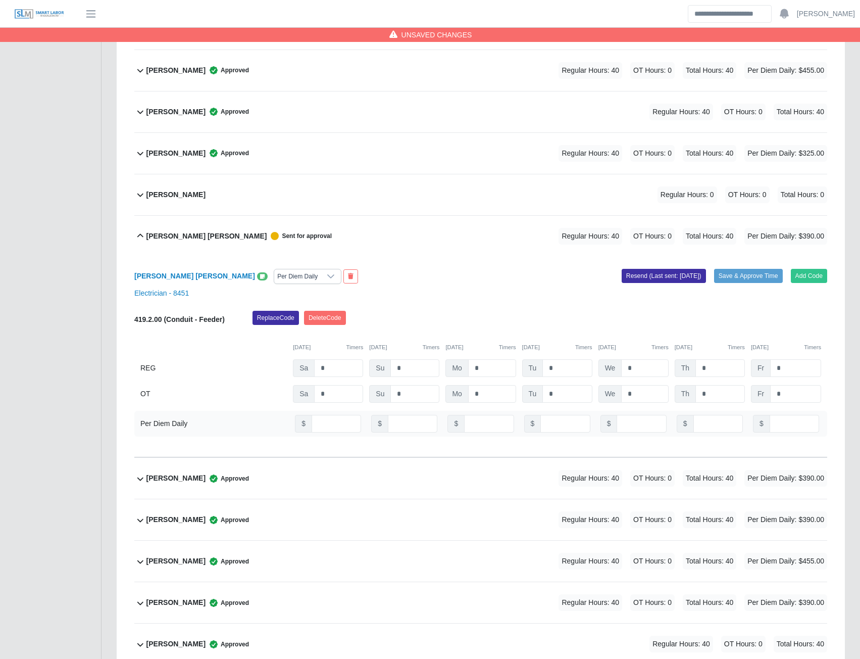
click at [260, 279] on icon at bounding box center [262, 277] width 5 height 6
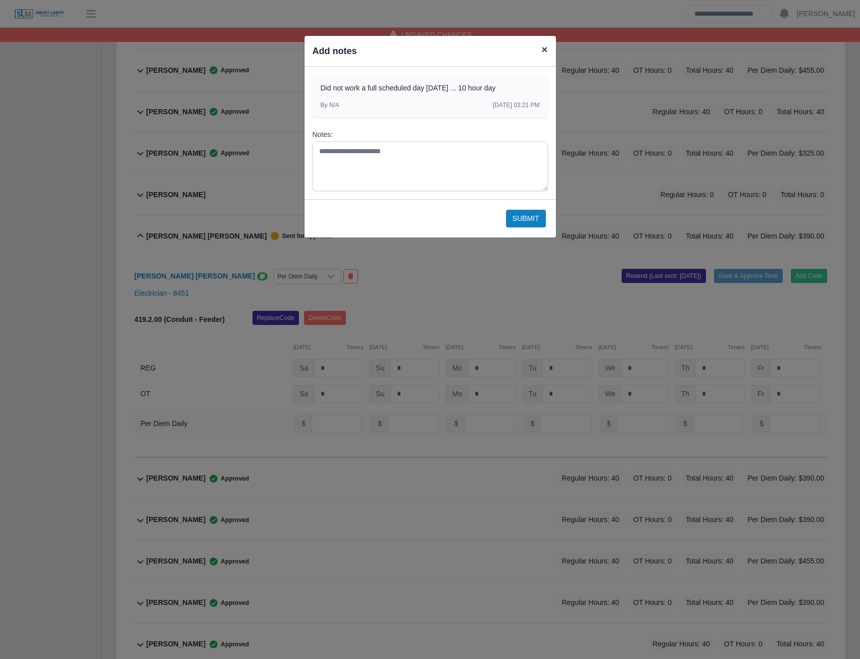
click at [543, 47] on span "×" at bounding box center [544, 49] width 6 height 12
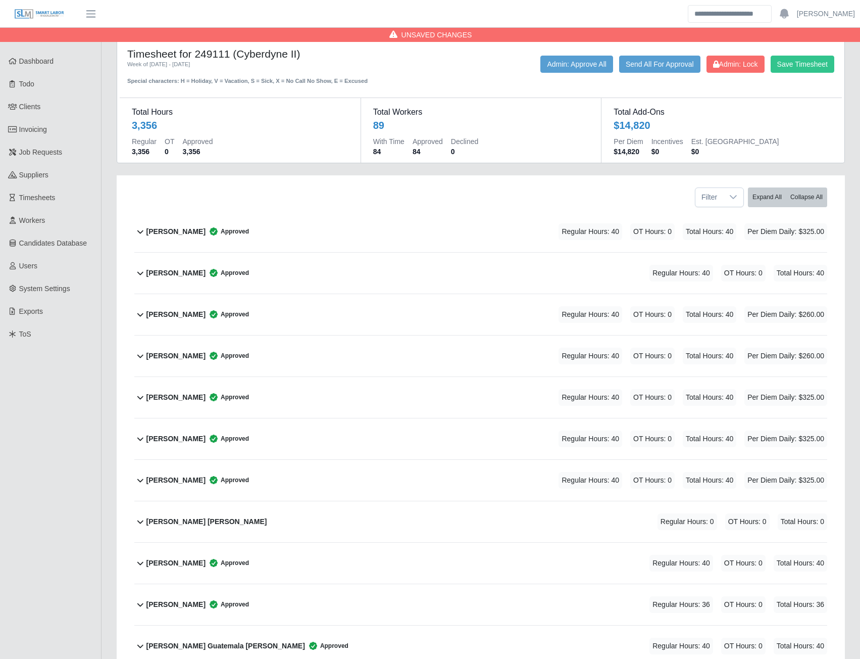
scroll to position [0, 0]
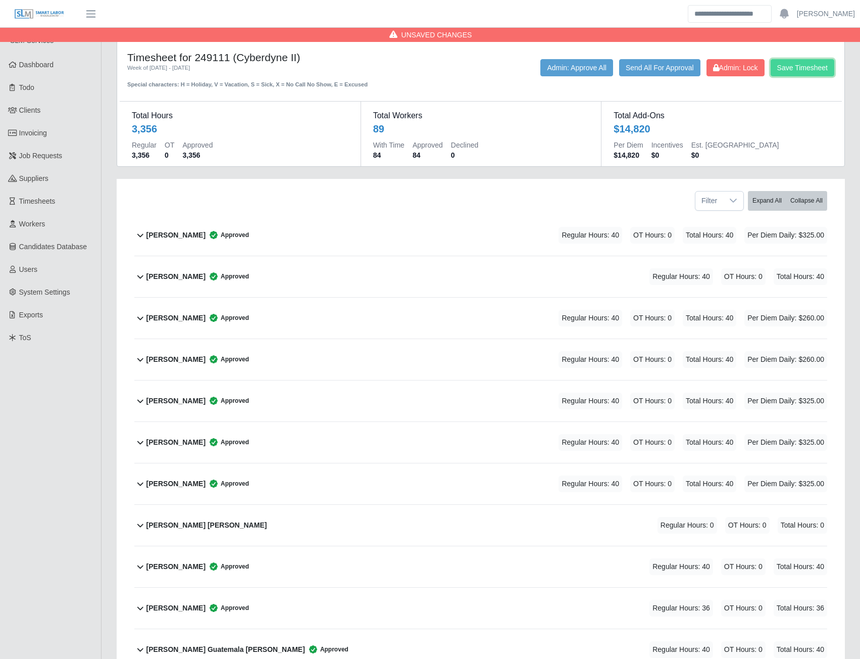
click at [795, 66] on button "Save Timesheet" at bounding box center [803, 67] width 64 height 17
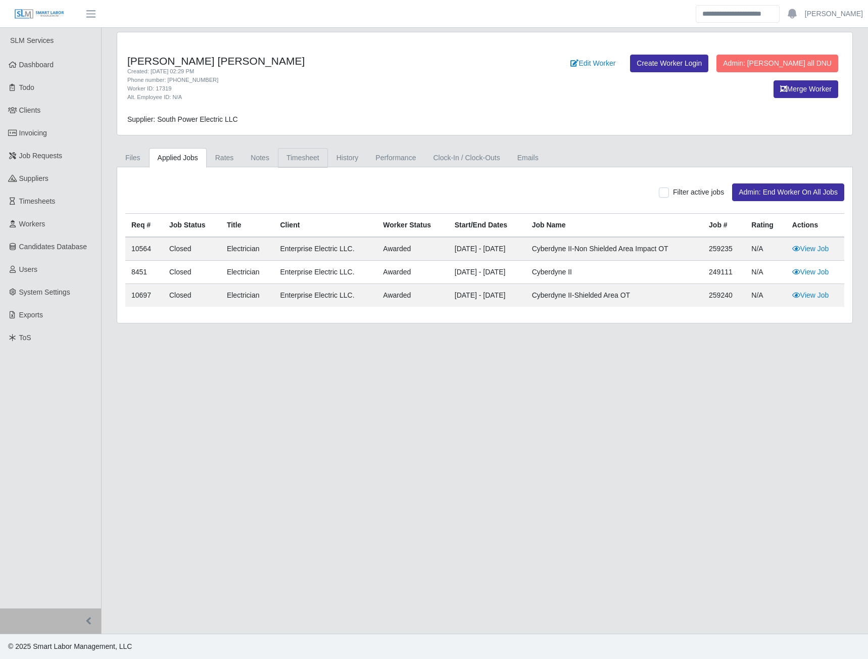
click at [298, 159] on link "Timesheet" at bounding box center [303, 158] width 50 height 20
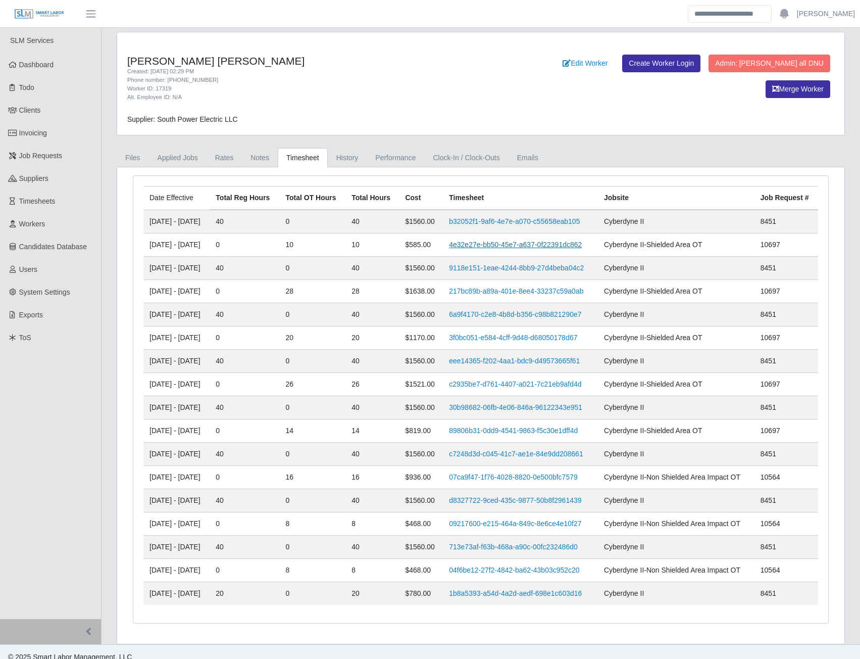
click at [506, 243] on link "4e32e27e-bb50-45e7-a637-0f22391dc862" at bounding box center [515, 244] width 133 height 8
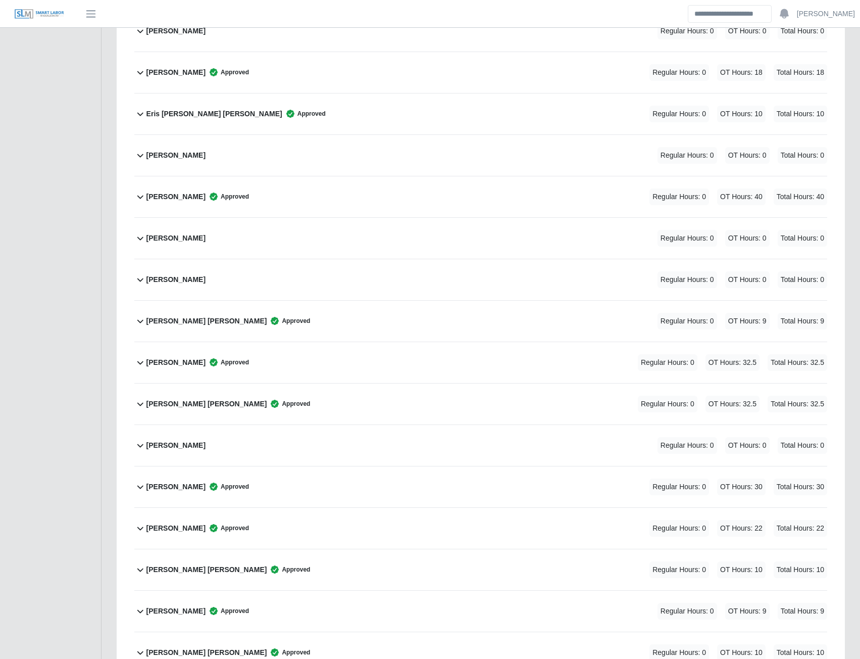
scroll to position [1465, 0]
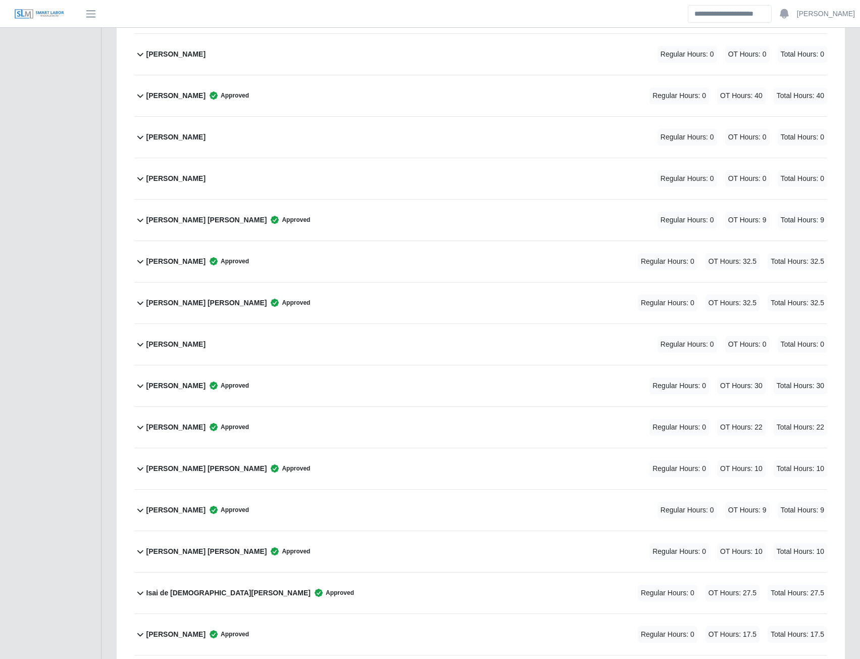
click at [213, 468] on b "[PERSON_NAME] [PERSON_NAME]" at bounding box center [206, 468] width 121 height 11
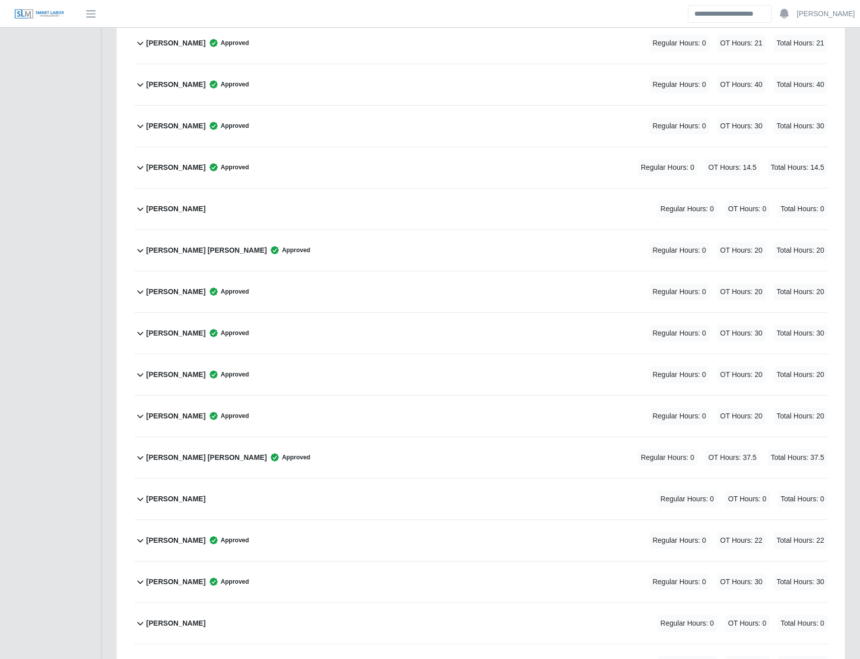
scroll to position [3182, 0]
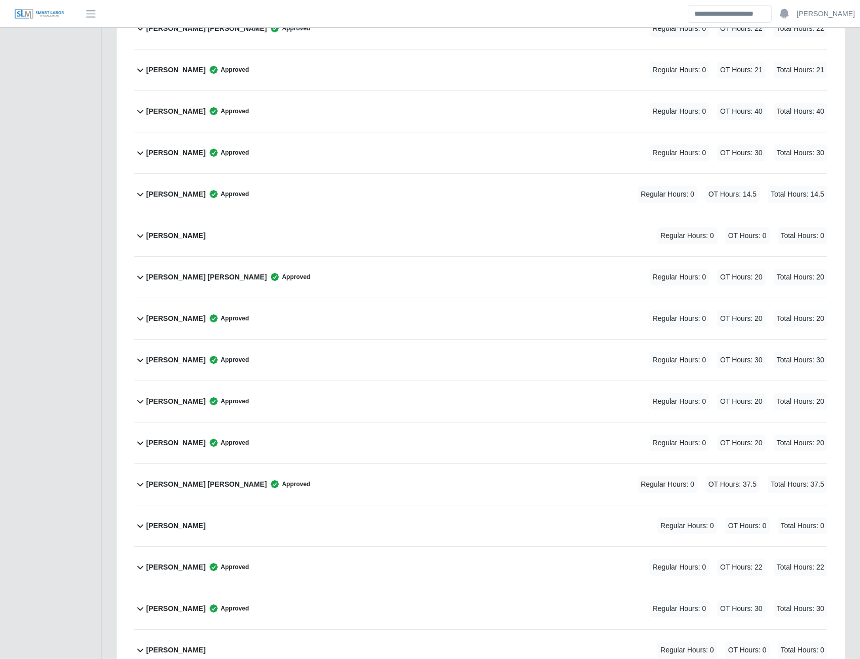
click at [186, 278] on b "[PERSON_NAME] [PERSON_NAME]" at bounding box center [206, 277] width 121 height 11
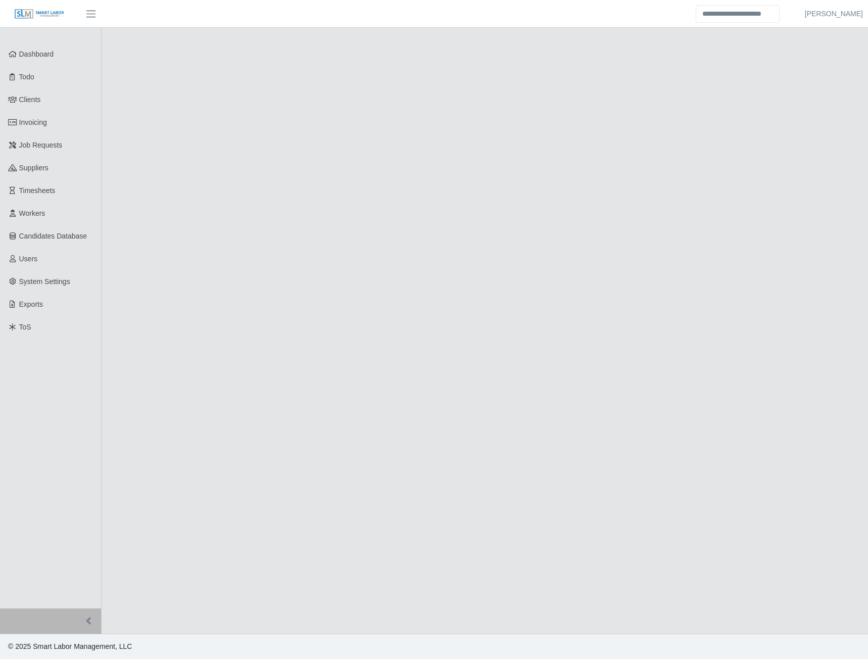
select select "******"
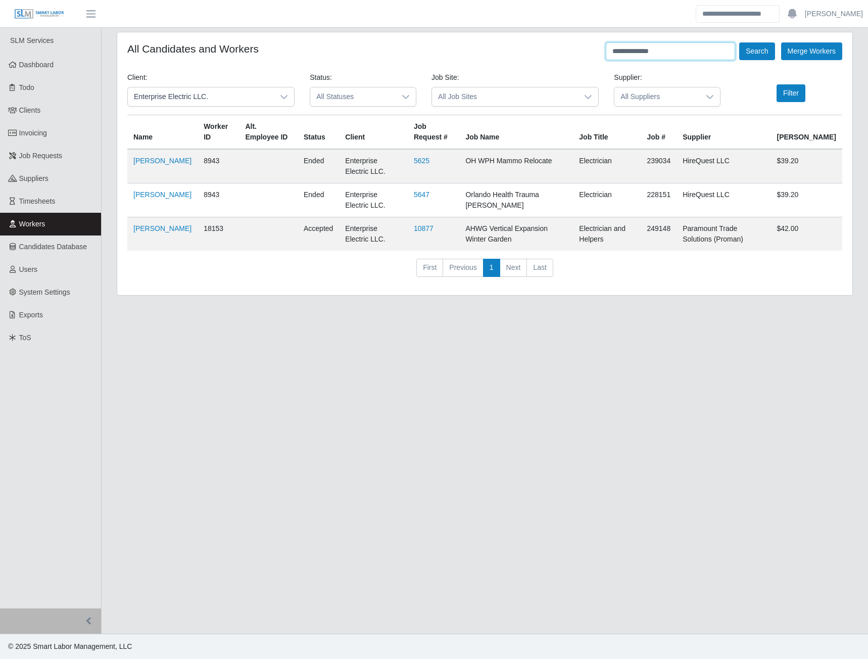
drag, startPoint x: 671, startPoint y: 52, endPoint x: 603, endPoint y: 54, distance: 68.2
click at [603, 54] on div "**********" at bounding box center [484, 51] width 715 height 18
click at [749, 52] on button "Search" at bounding box center [756, 51] width 35 height 18
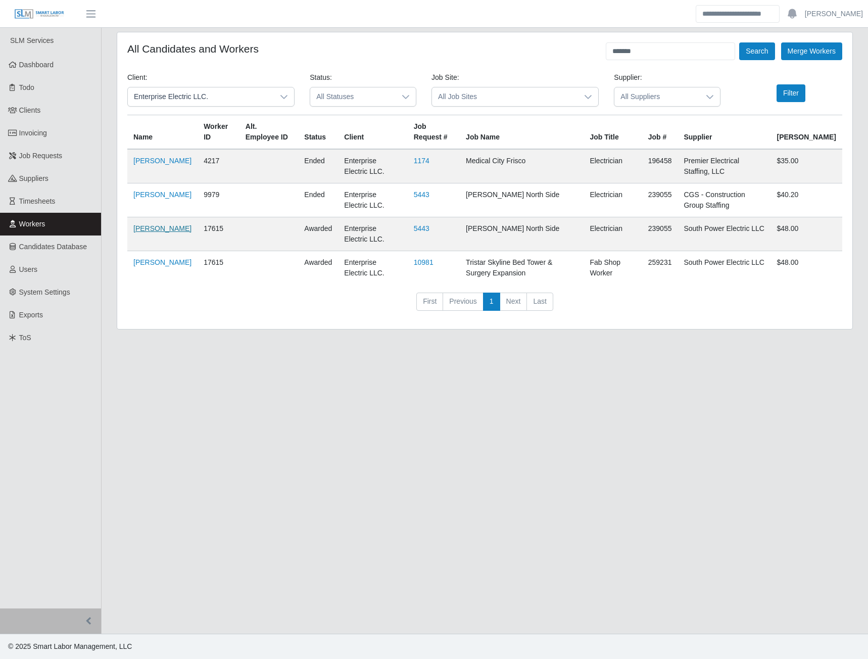
click at [160, 228] on link "[PERSON_NAME]" at bounding box center [162, 228] width 58 height 8
click at [665, 51] on input "*******" at bounding box center [670, 51] width 129 height 18
type input "*"
click at [750, 55] on button "Search" at bounding box center [756, 51] width 35 height 18
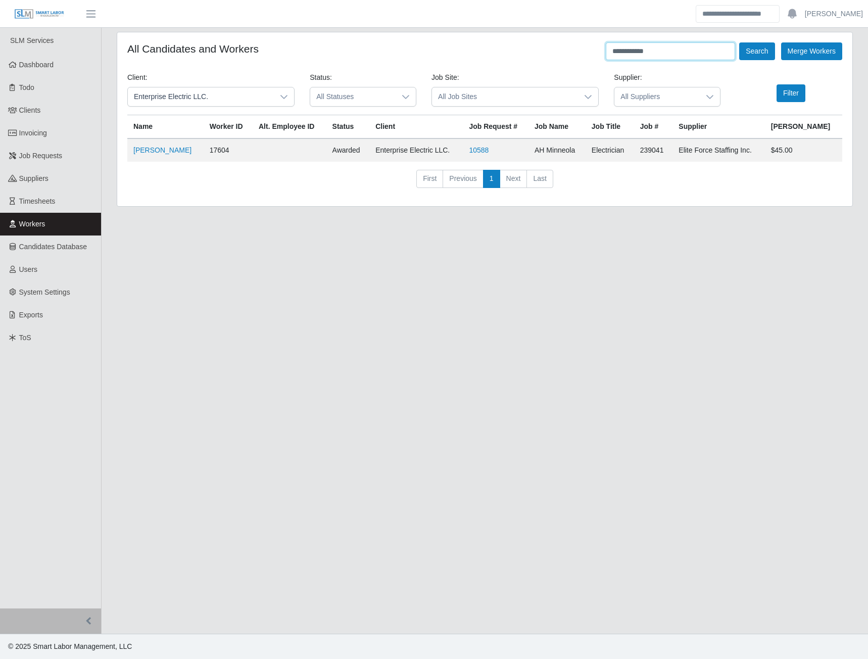
click at [660, 52] on input "**********" at bounding box center [670, 51] width 129 height 18
type input "*"
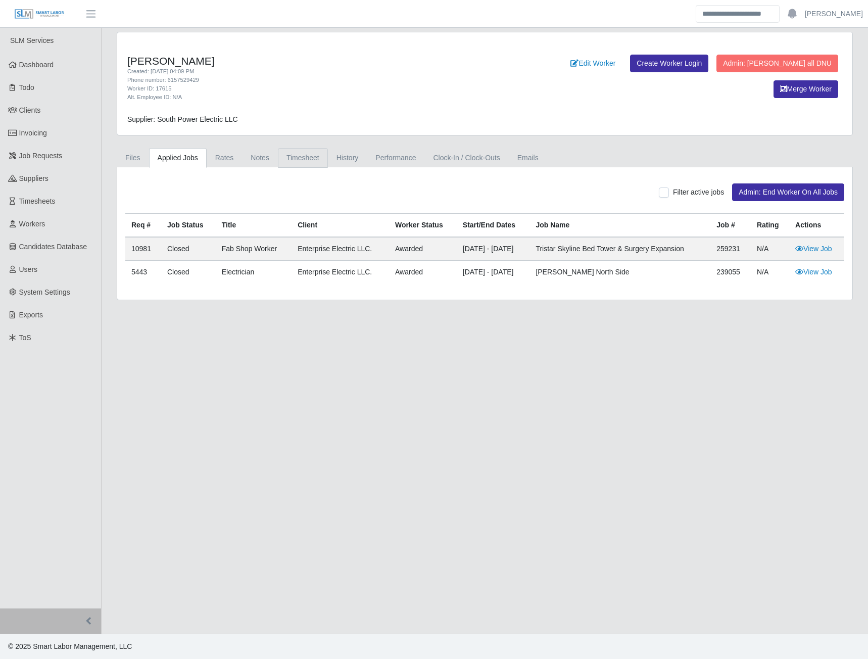
click at [307, 161] on link "Timesheet" at bounding box center [303, 158] width 50 height 20
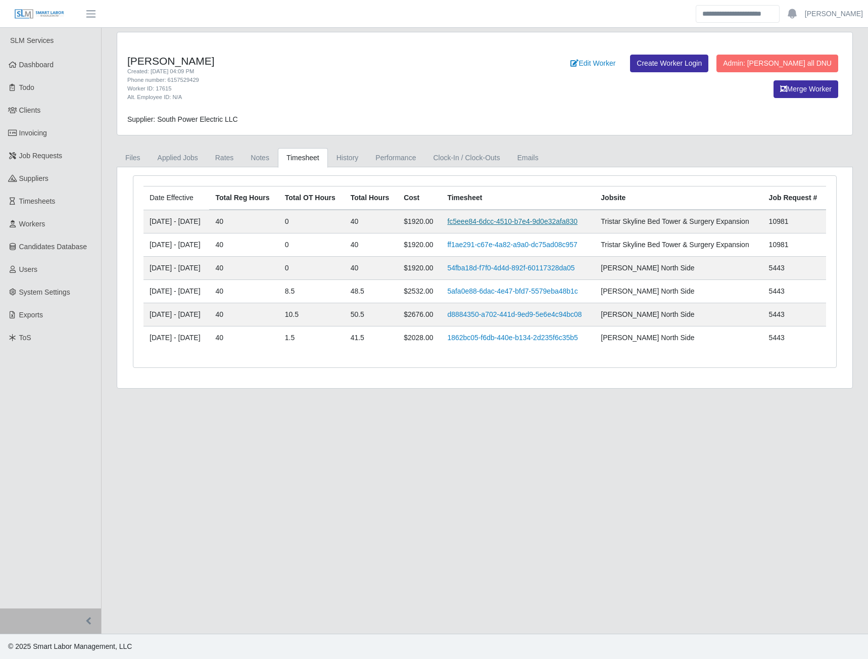
click at [482, 222] on link "fc5eee84-6dcc-4510-b7e4-9d0e32afa830" at bounding box center [512, 221] width 130 height 8
